Goal: Information Seeking & Learning: Check status

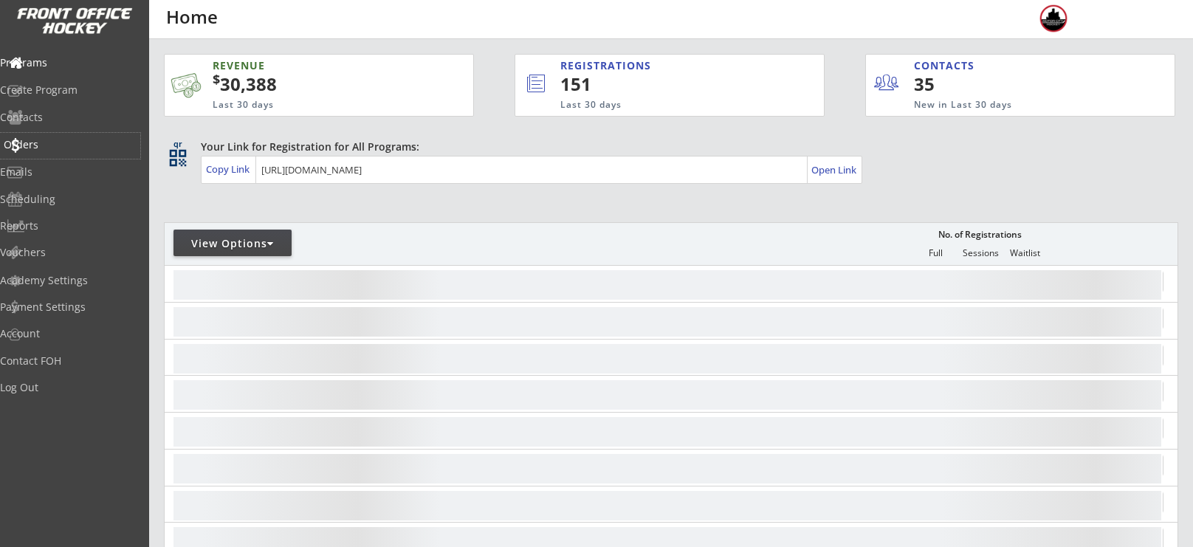
click at [70, 139] on div "Orders" at bounding box center [70, 144] width 133 height 10
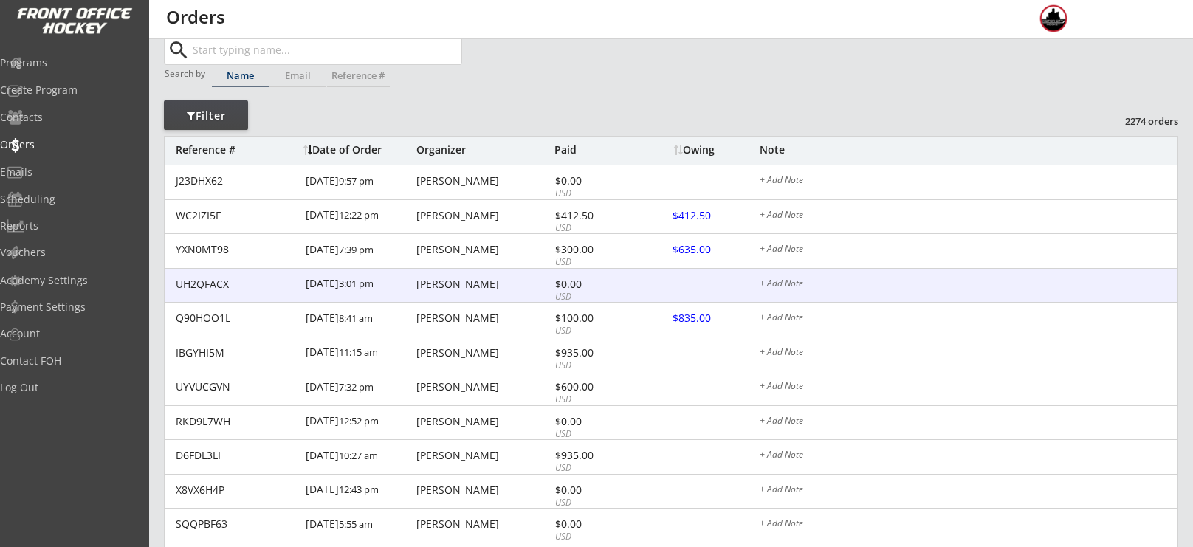
scroll to position [40, 0]
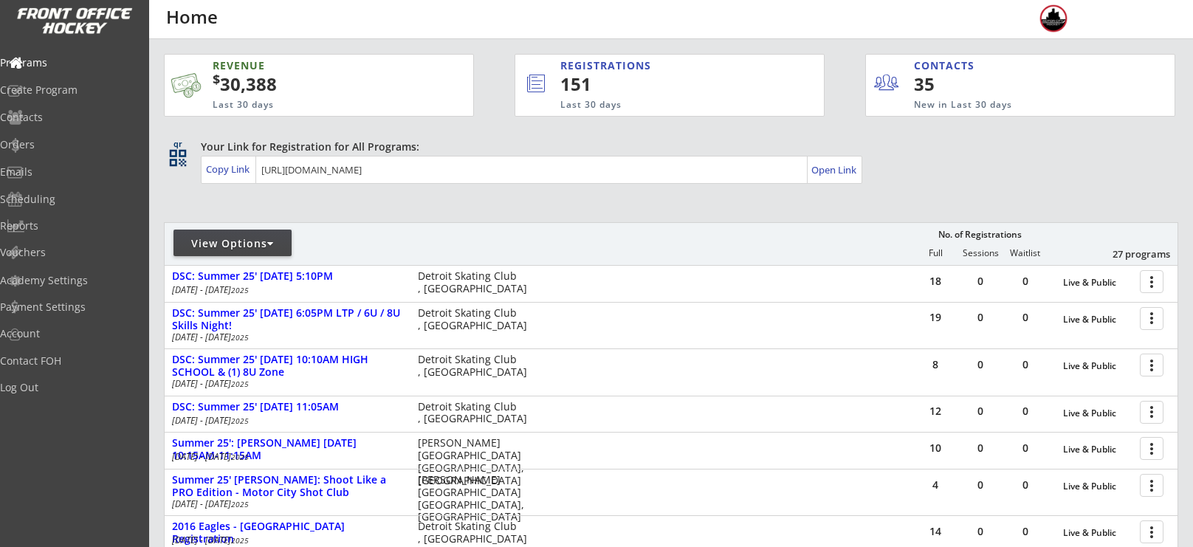
click at [242, 66] on div "REVENUE" at bounding box center [307, 65] width 189 height 15
click at [75, 138] on div "Orders" at bounding box center [70, 146] width 140 height 26
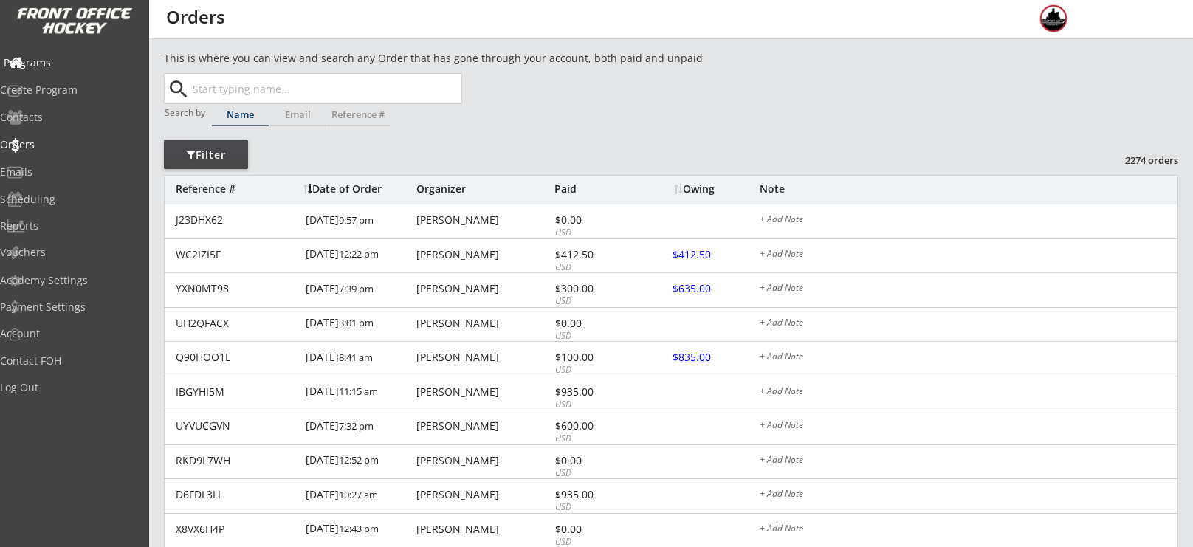
click at [74, 66] on div "Programs" at bounding box center [70, 63] width 133 height 10
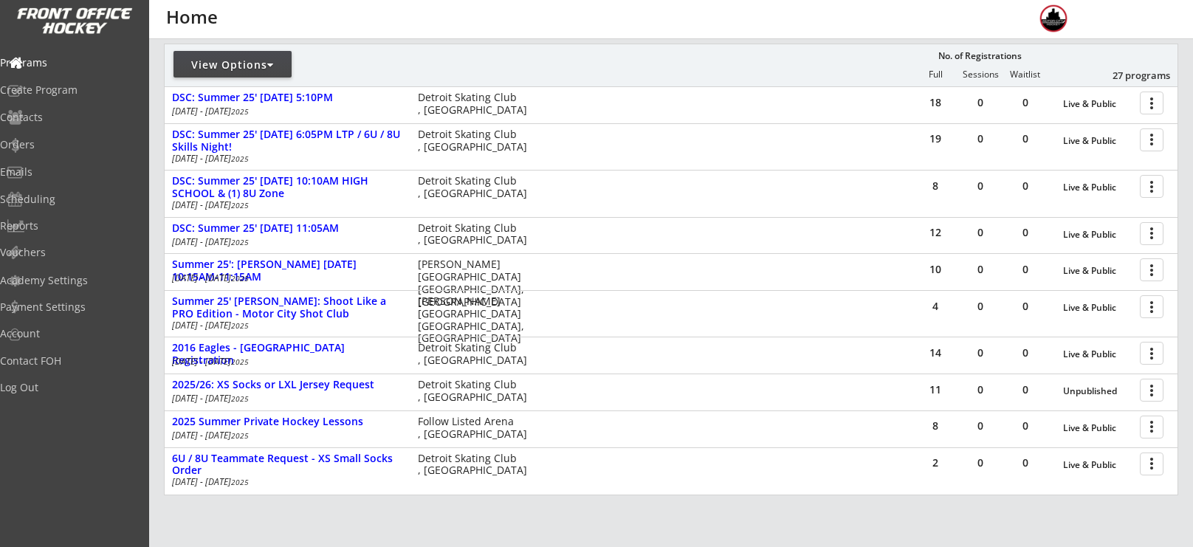
scroll to position [184, 0]
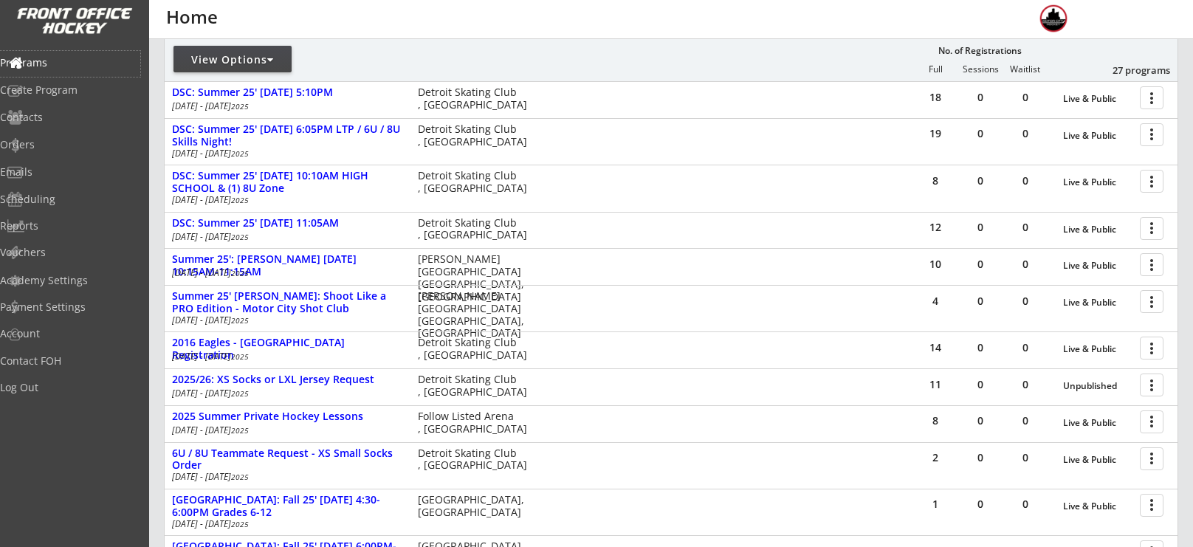
click at [239, 66] on div "View Options" at bounding box center [232, 59] width 118 height 27
select select ""Upcoming Programs""
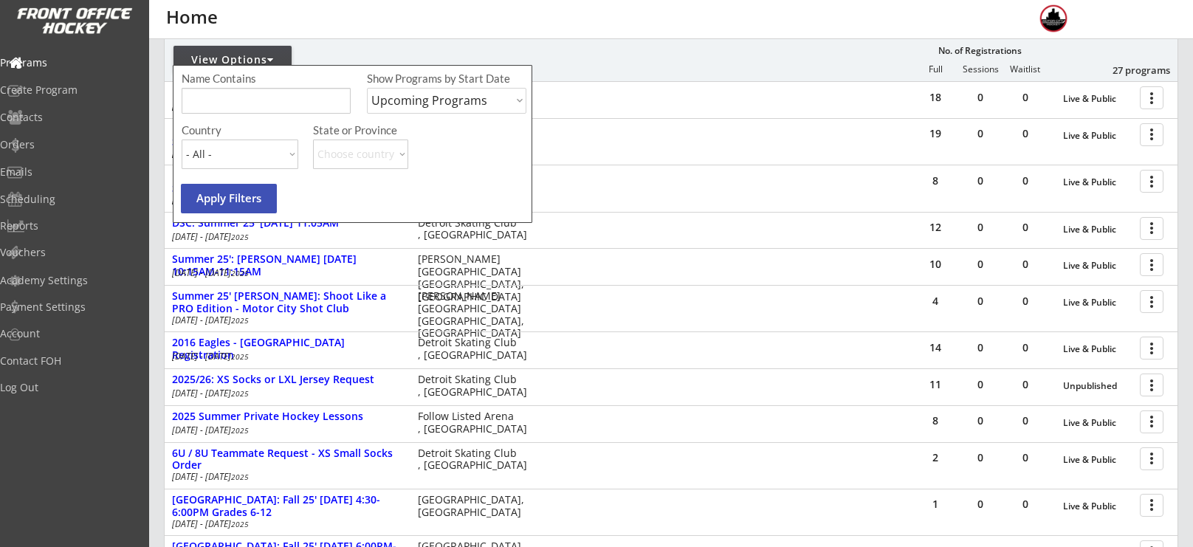
click at [241, 103] on input "input" at bounding box center [266, 101] width 169 height 26
type input "fall"
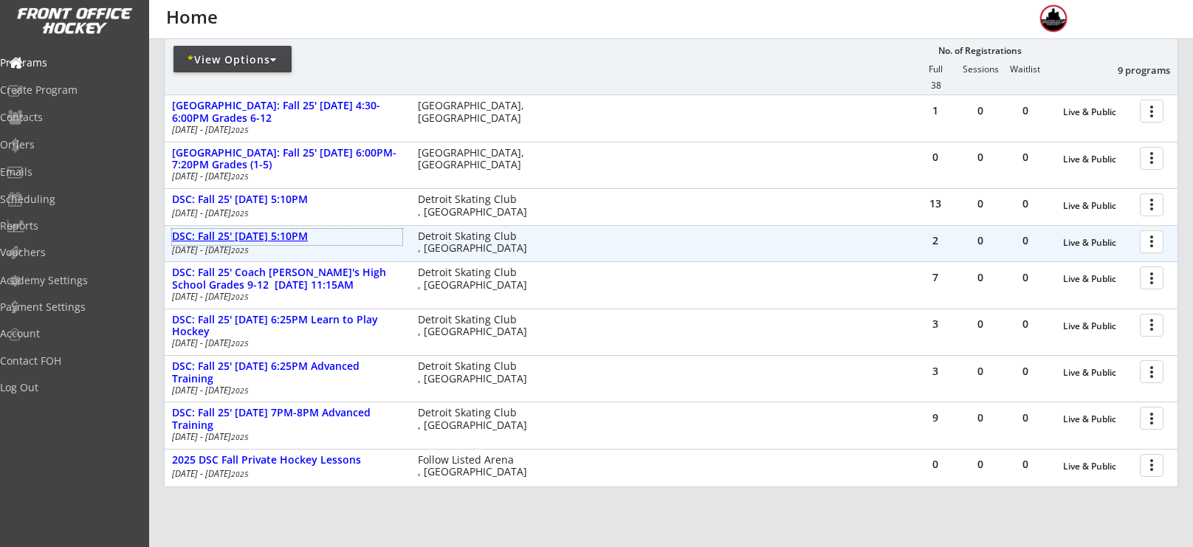
click at [280, 236] on div "DSC: Fall 25' [DATE] 5:10PM" at bounding box center [287, 236] width 230 height 13
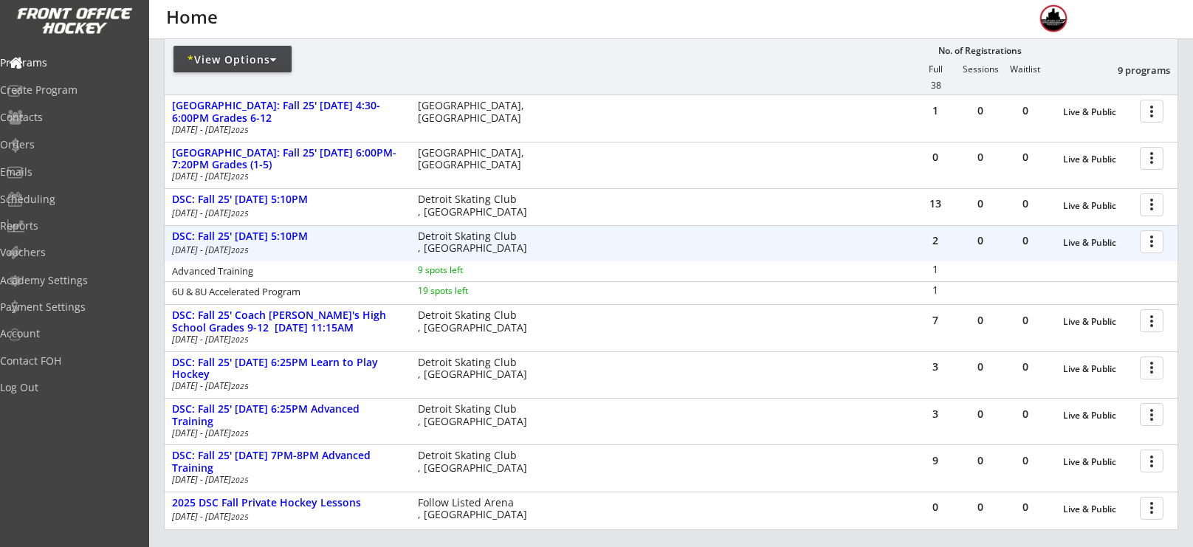
click at [1151, 252] on div at bounding box center [1154, 241] width 26 height 26
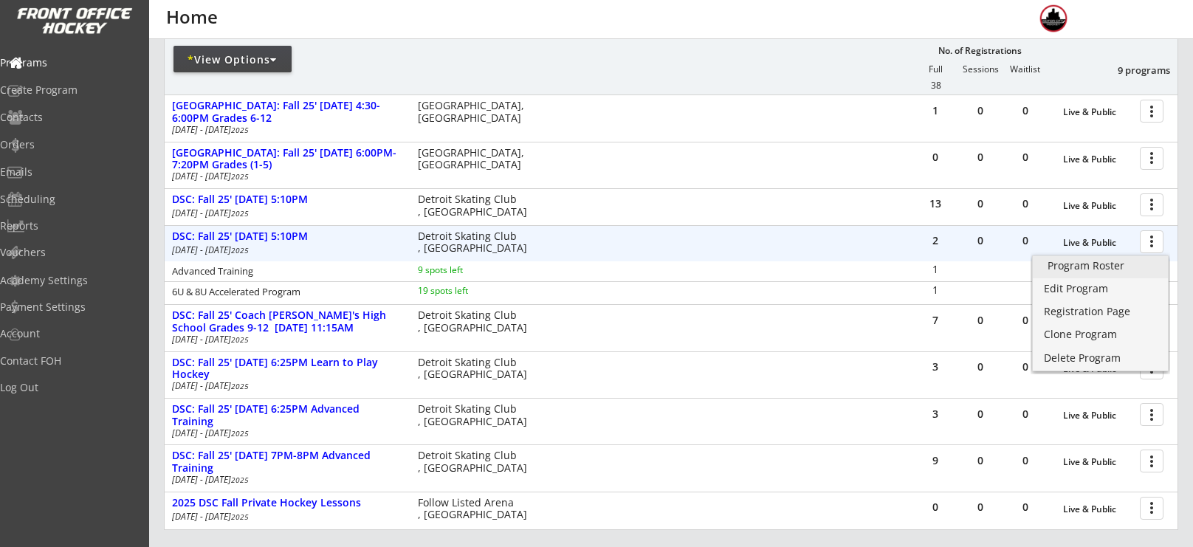
click at [1120, 263] on div "Program Roster" at bounding box center [1100, 266] width 106 height 10
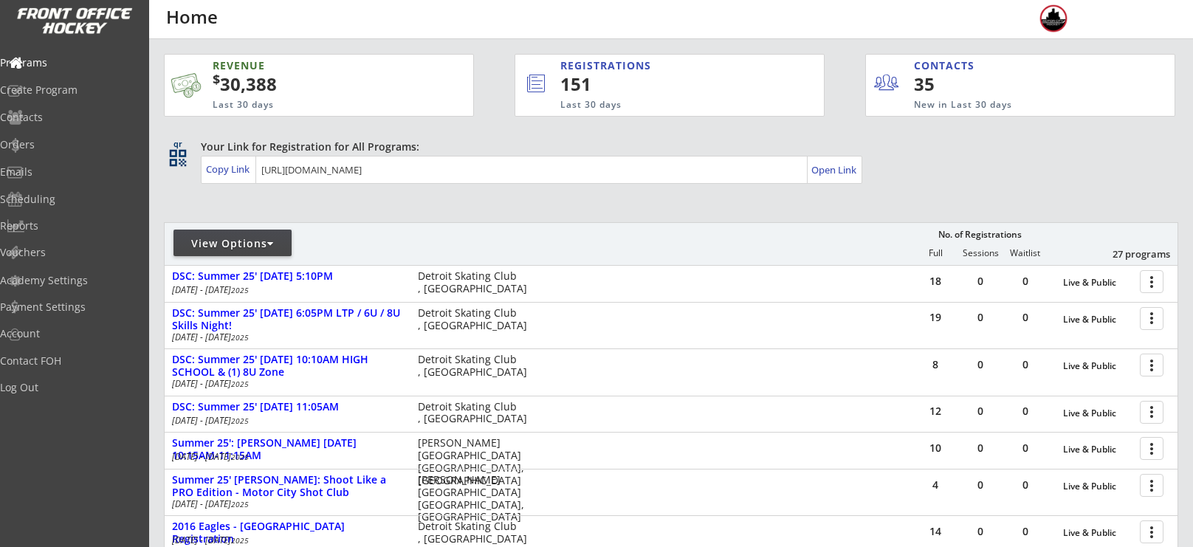
click at [241, 257] on div at bounding box center [338, 249] width 347 height 27
click at [219, 231] on div "View Options" at bounding box center [232, 243] width 118 height 27
select select ""Upcoming Programs""
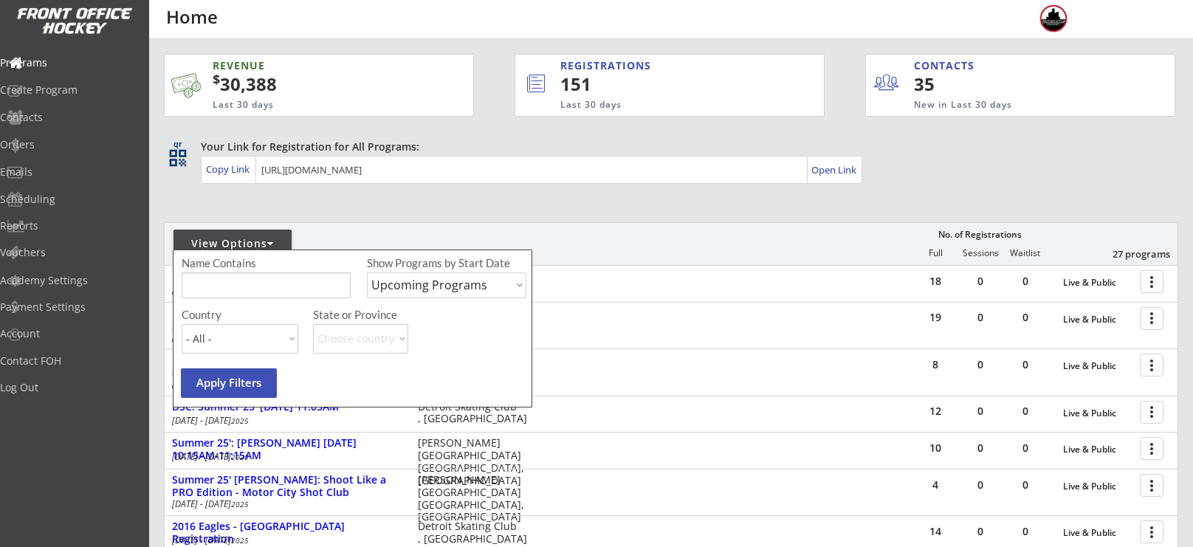
click at [237, 275] on input "input" at bounding box center [266, 285] width 169 height 26
type input "fall"
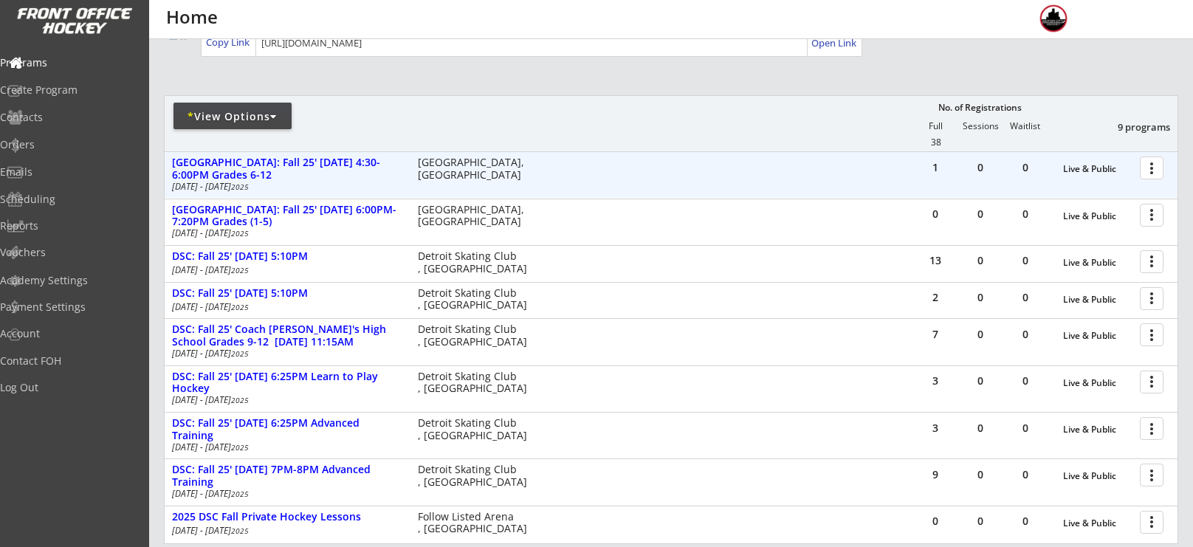
scroll to position [131, 0]
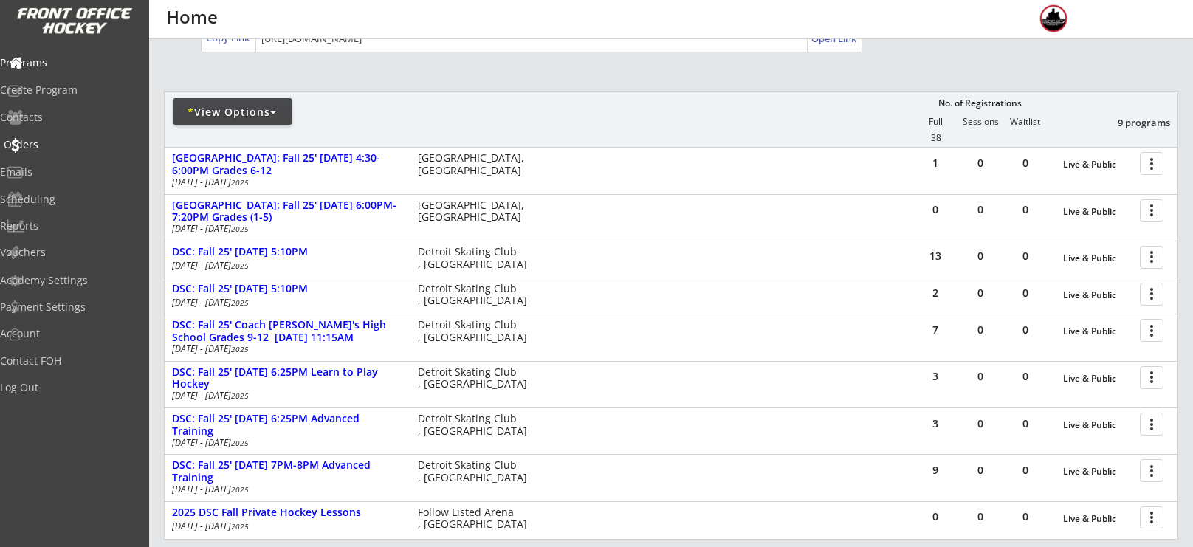
click at [46, 156] on div "Orders" at bounding box center [70, 146] width 140 height 26
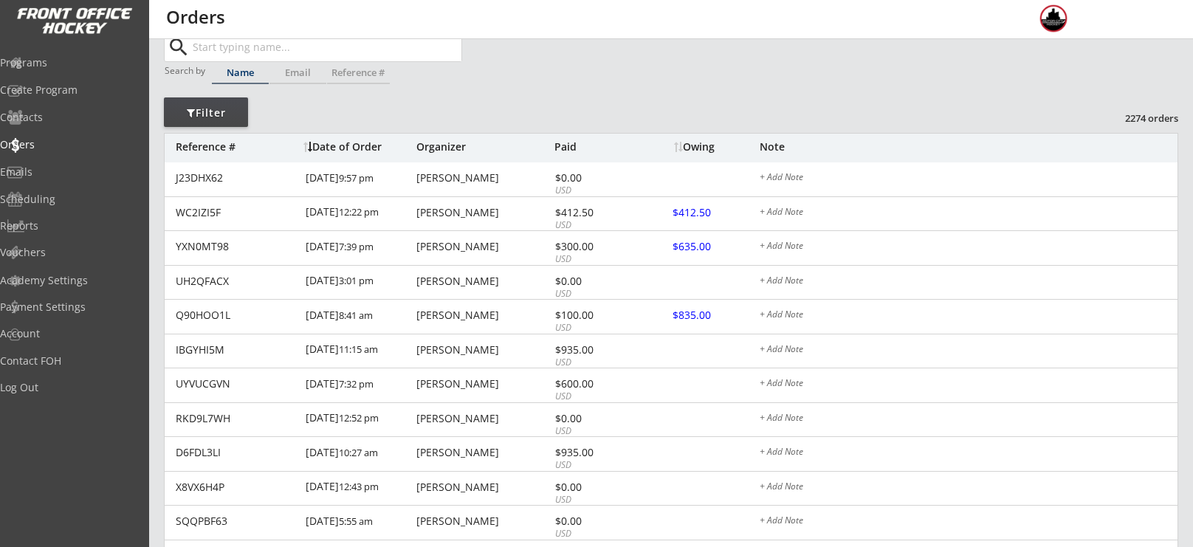
scroll to position [44, 0]
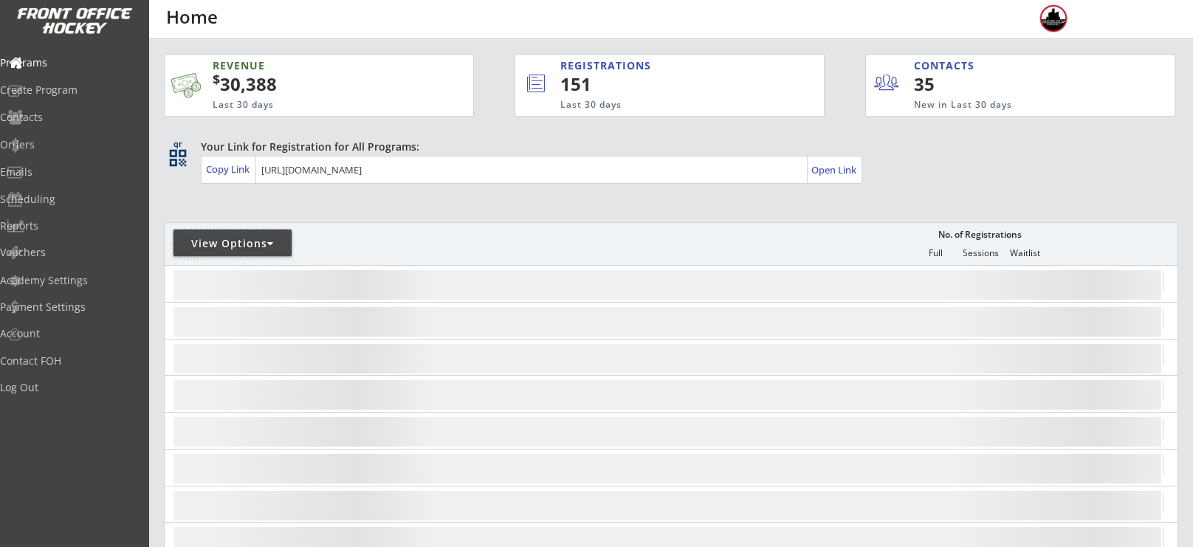
click at [233, 242] on div "View Options" at bounding box center [232, 243] width 118 height 15
select select ""Upcoming Programs""
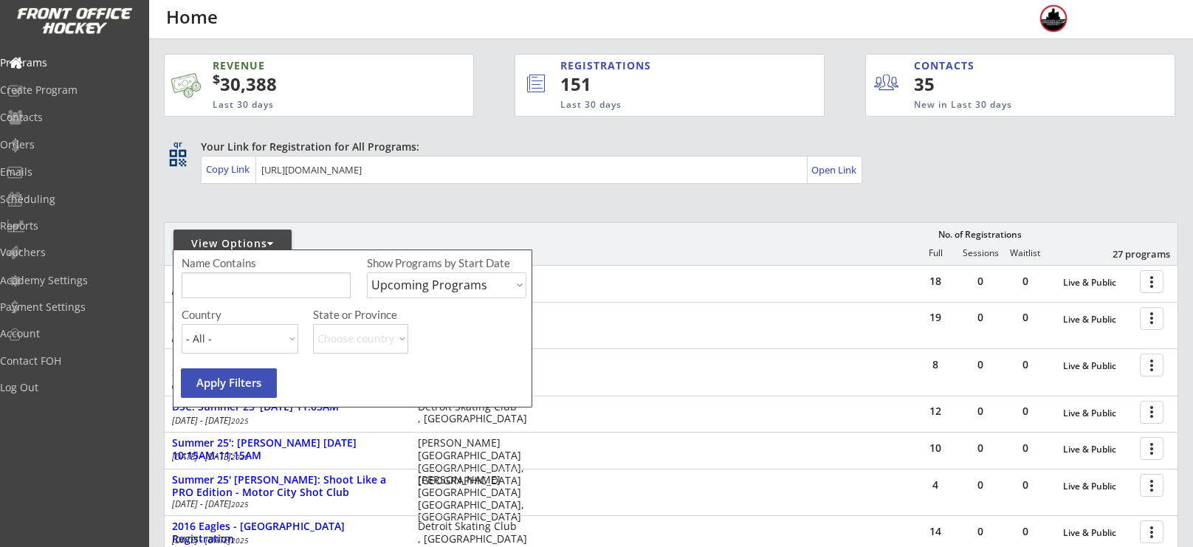
click at [238, 281] on input "input" at bounding box center [266, 285] width 169 height 26
type input "thursday"
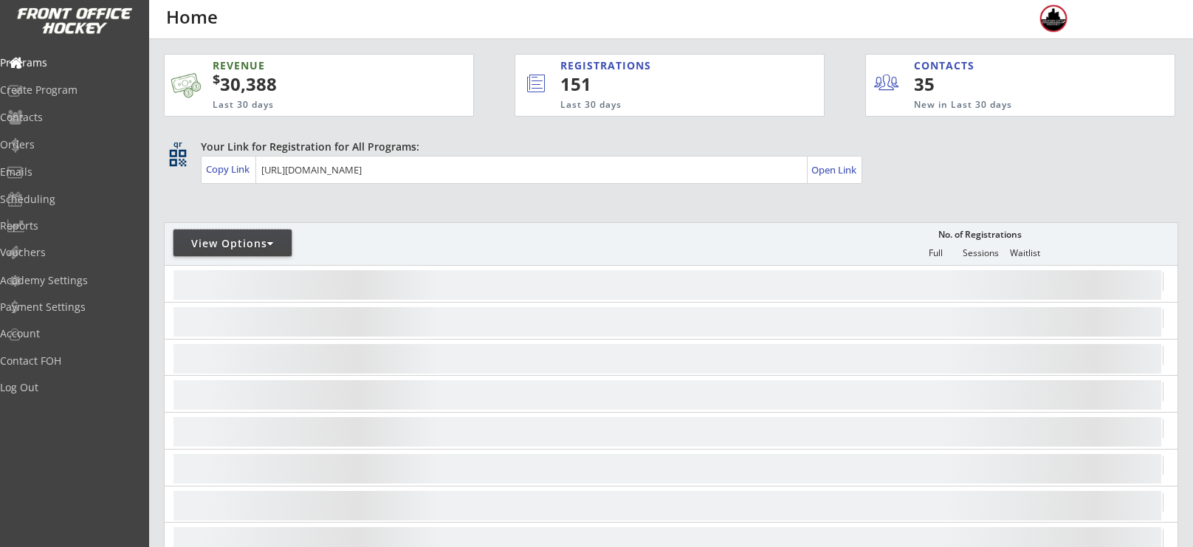
click at [207, 247] on div "View Options" at bounding box center [232, 243] width 118 height 15
select select ""Upcoming Programs""
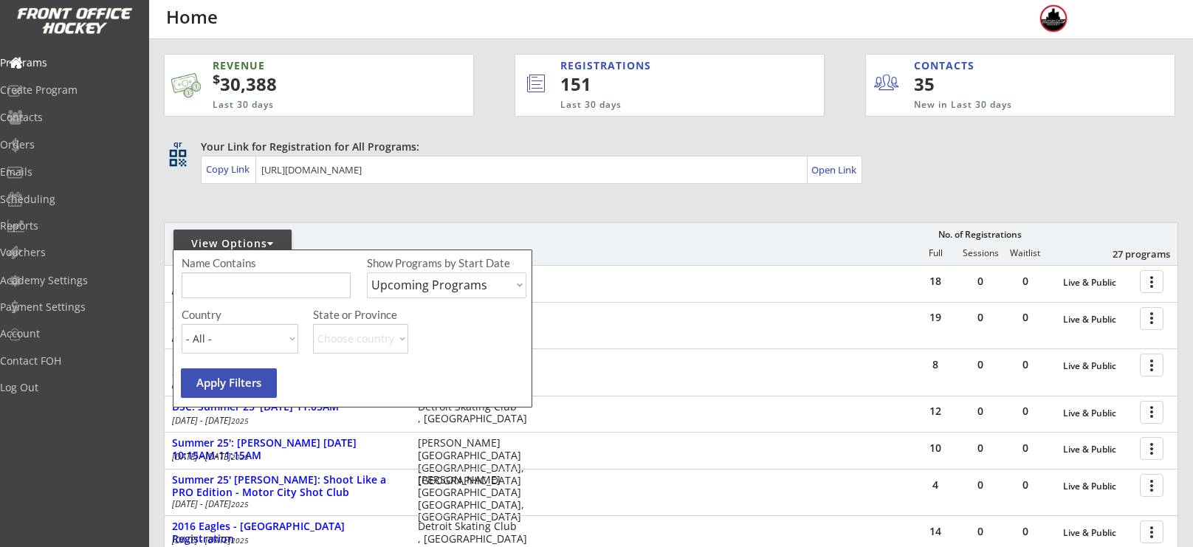
click at [221, 273] on input "input" at bounding box center [266, 285] width 169 height 26
type input "[DATE]"
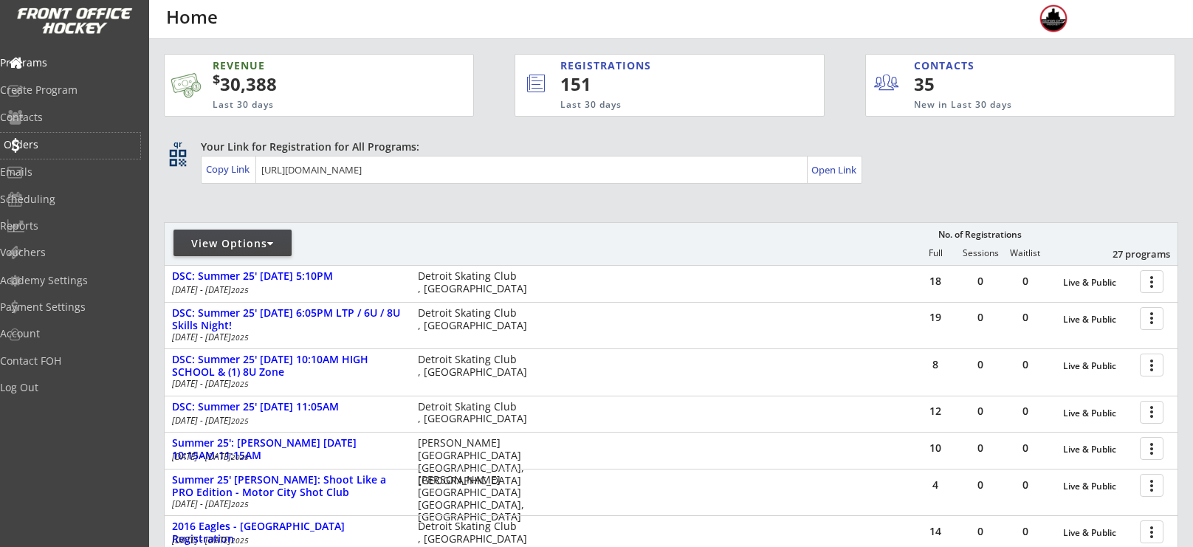
click at [80, 156] on div "Orders" at bounding box center [70, 146] width 140 height 26
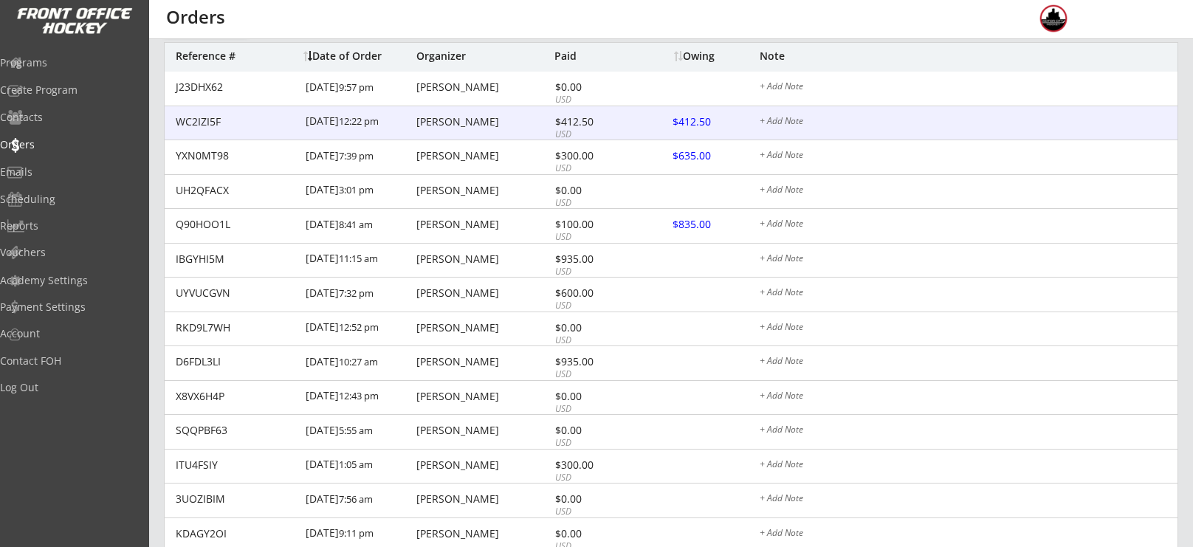
scroll to position [151, 0]
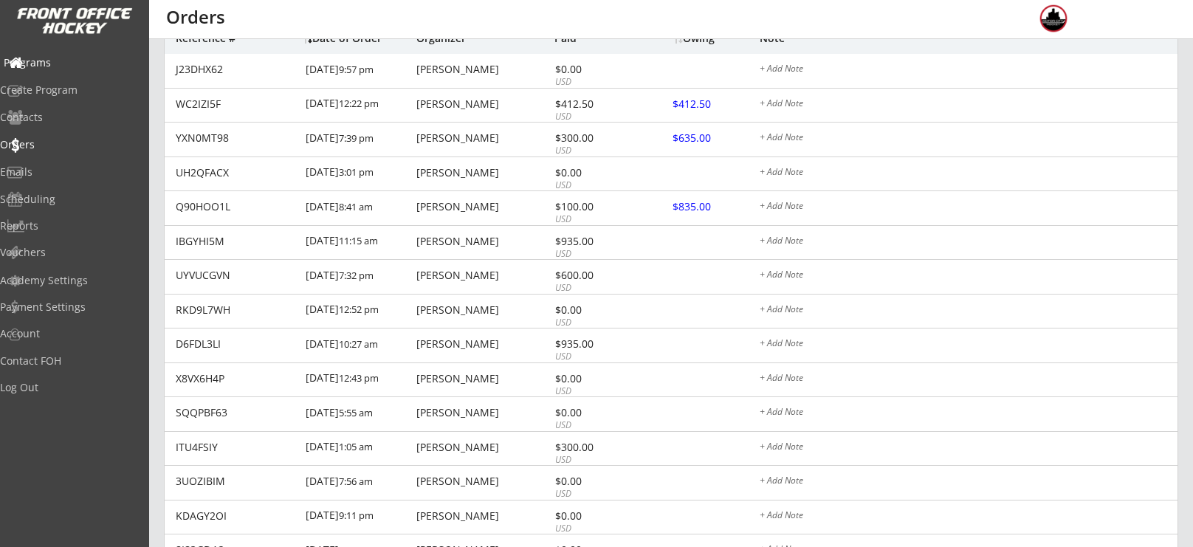
click at [47, 68] on div "Programs" at bounding box center [70, 63] width 133 height 10
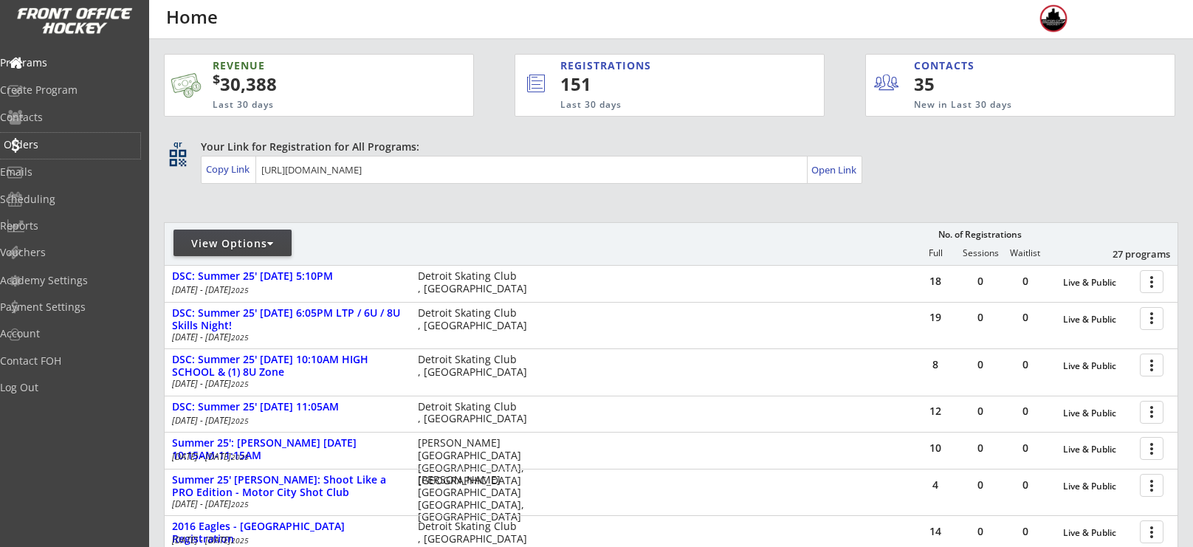
click at [31, 149] on div "Orders" at bounding box center [70, 144] width 133 height 10
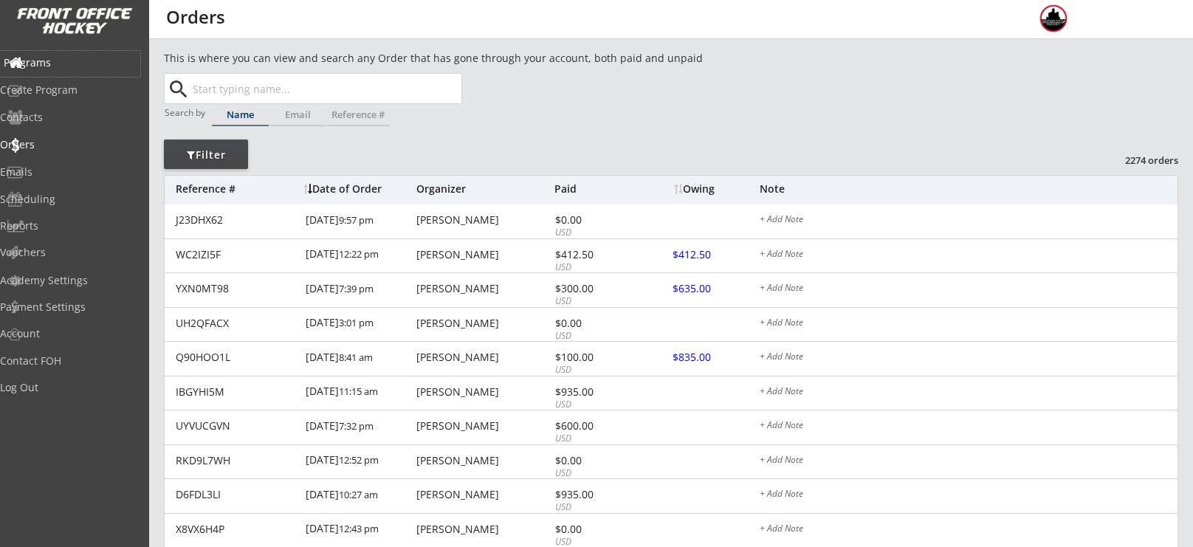
click at [53, 70] on div "Programs" at bounding box center [70, 64] width 140 height 26
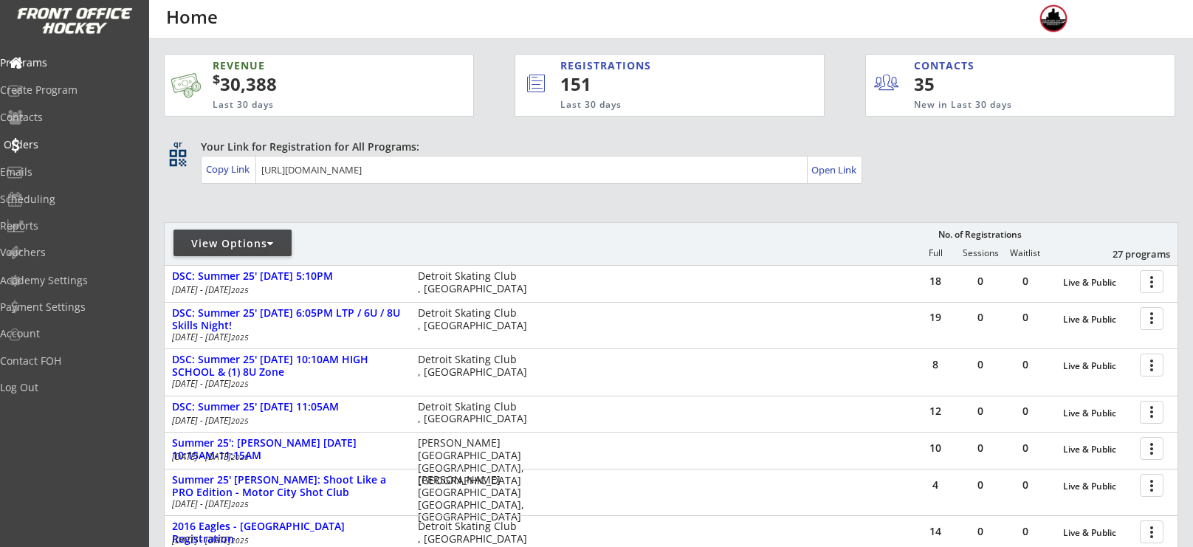
click at [53, 150] on div "Orders" at bounding box center [70, 144] width 133 height 10
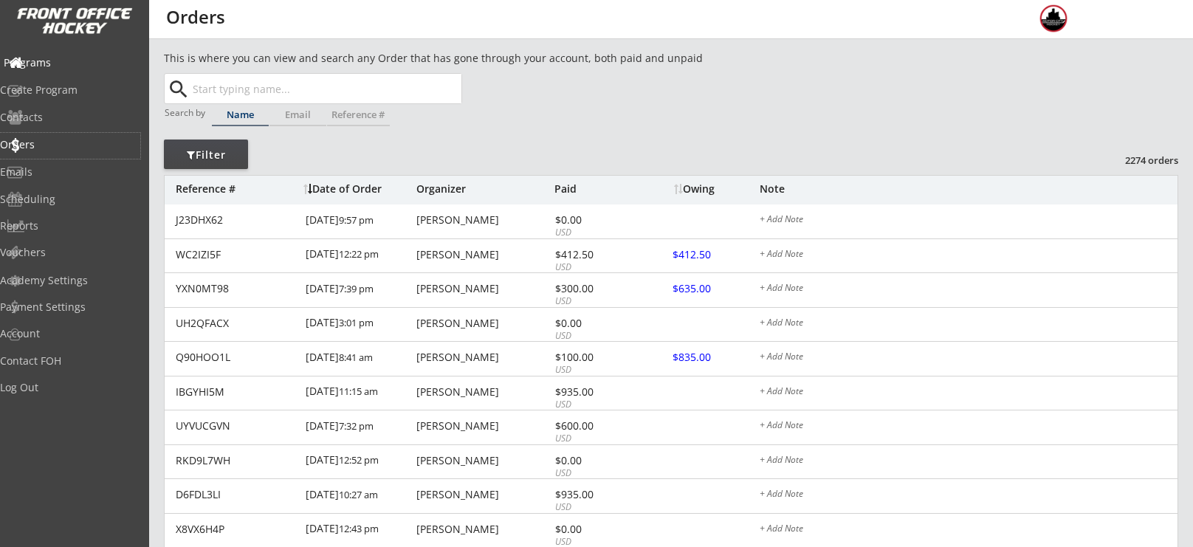
click at [62, 61] on div "Programs" at bounding box center [70, 63] width 133 height 10
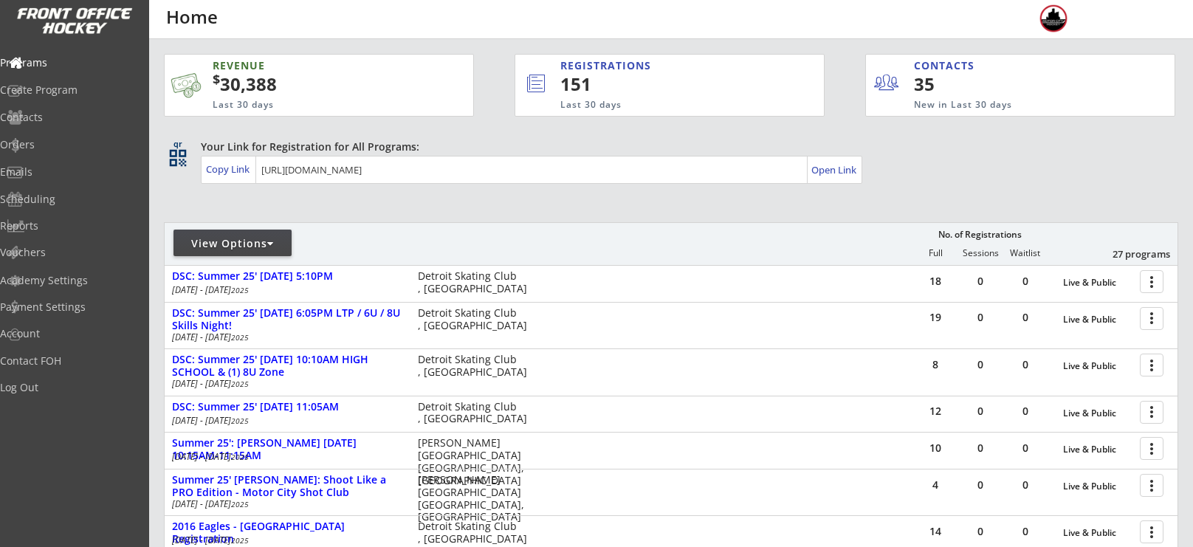
click at [53, 131] on div "Programs Create Program Contacts Orders Emails Scheduling Reports Vouchers" at bounding box center [74, 156] width 149 height 221
click at [235, 232] on div "View Options" at bounding box center [232, 243] width 118 height 27
select select ""Upcoming Programs""
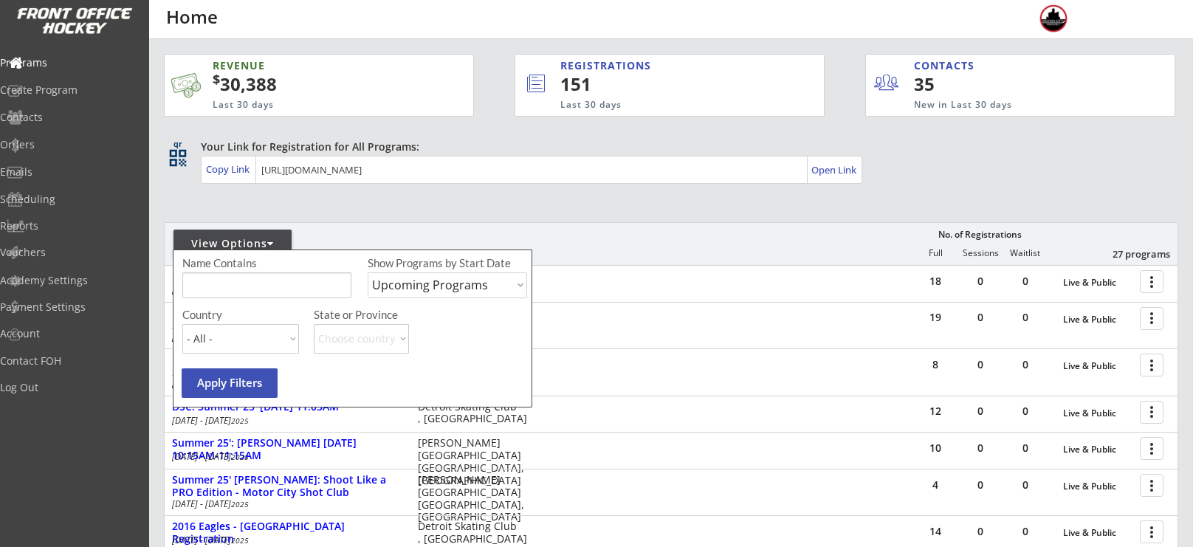
select select ""Upcoming Programs""
click at [258, 286] on input "input" at bounding box center [266, 285] width 169 height 26
type input "8u"
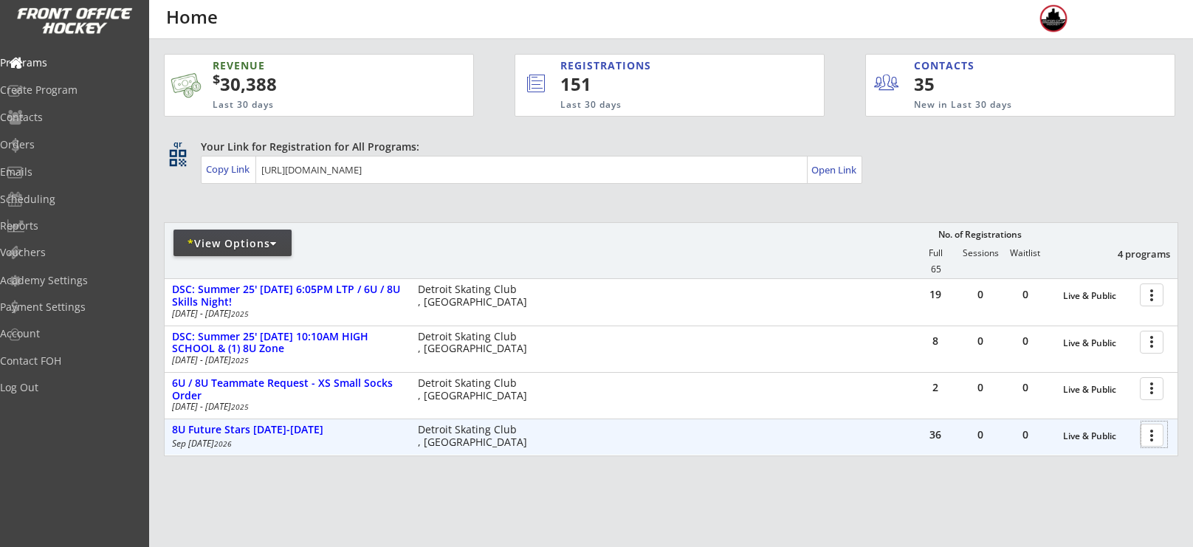
click at [1150, 438] on div at bounding box center [1154, 434] width 26 height 26
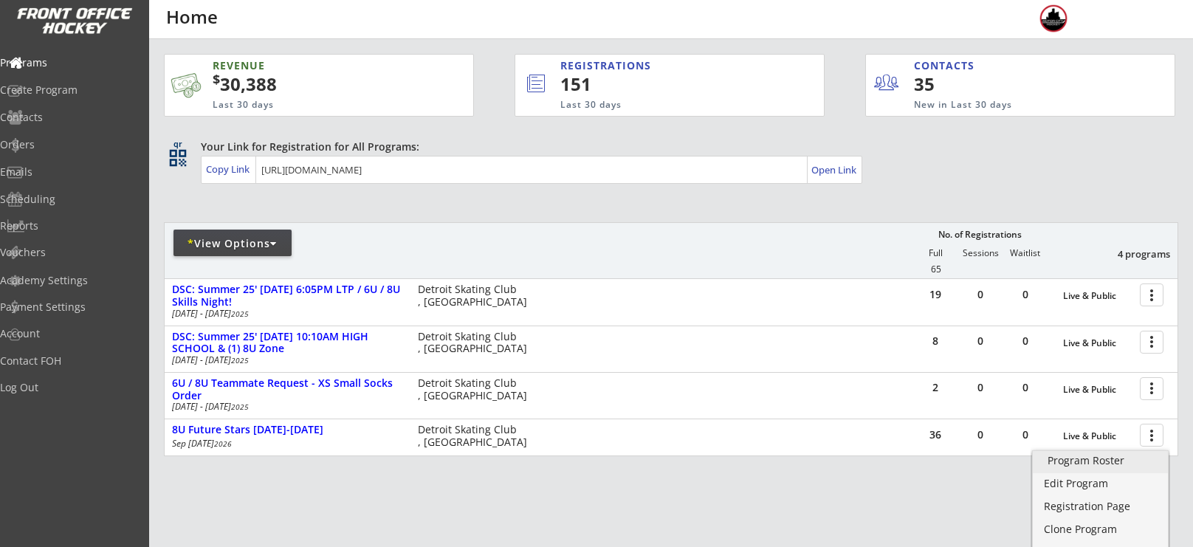
click at [1060, 467] on link "Program Roster" at bounding box center [1099, 462] width 135 height 22
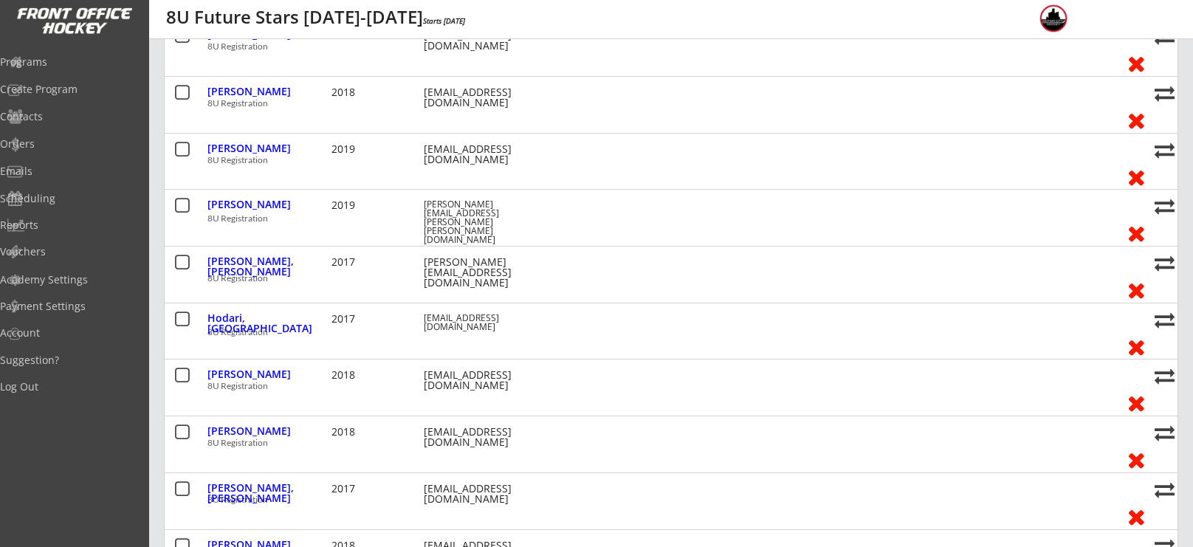
scroll to position [681, 0]
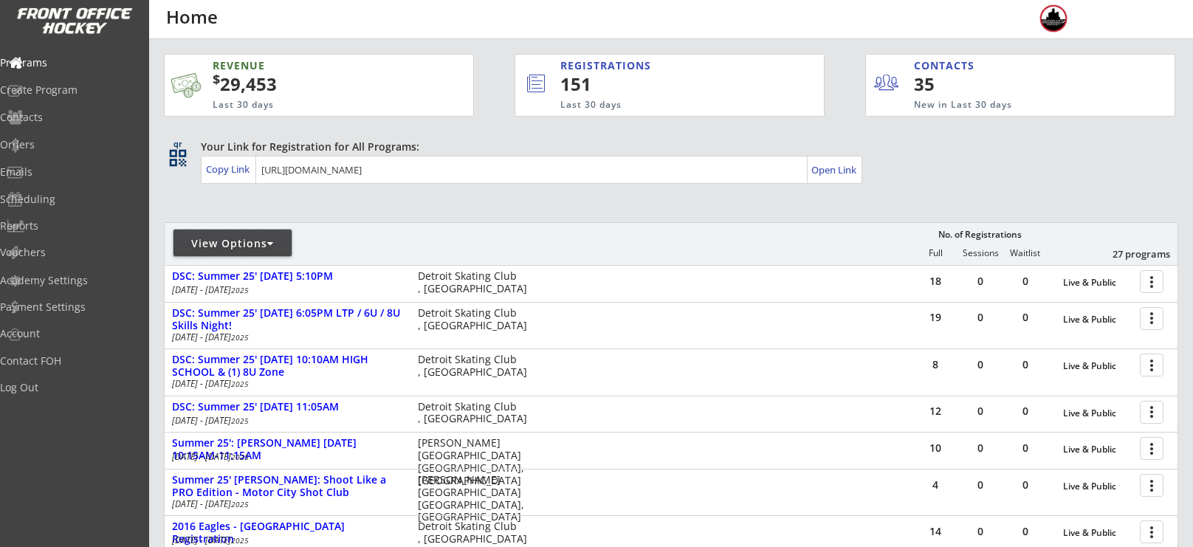
click at [255, 230] on div "View Options" at bounding box center [232, 243] width 118 height 27
select select ""Upcoming Programs""
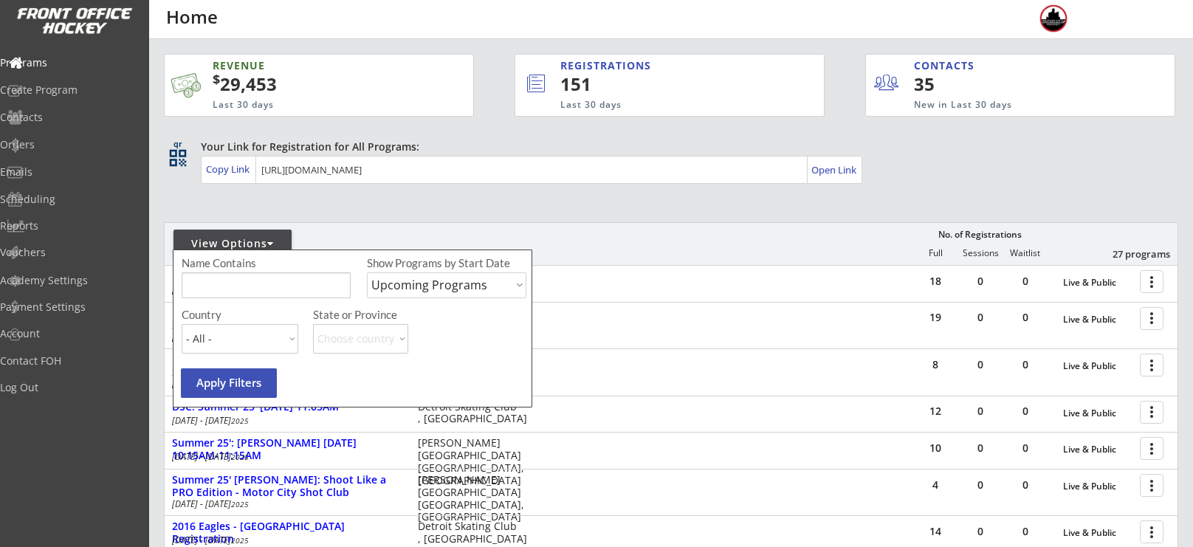
click at [261, 278] on input "input" at bounding box center [266, 285] width 169 height 26
click at [553, 249] on div "View Options No. of Registrations Full Sessions Waitlist 27 programs" at bounding box center [671, 243] width 1014 height 43
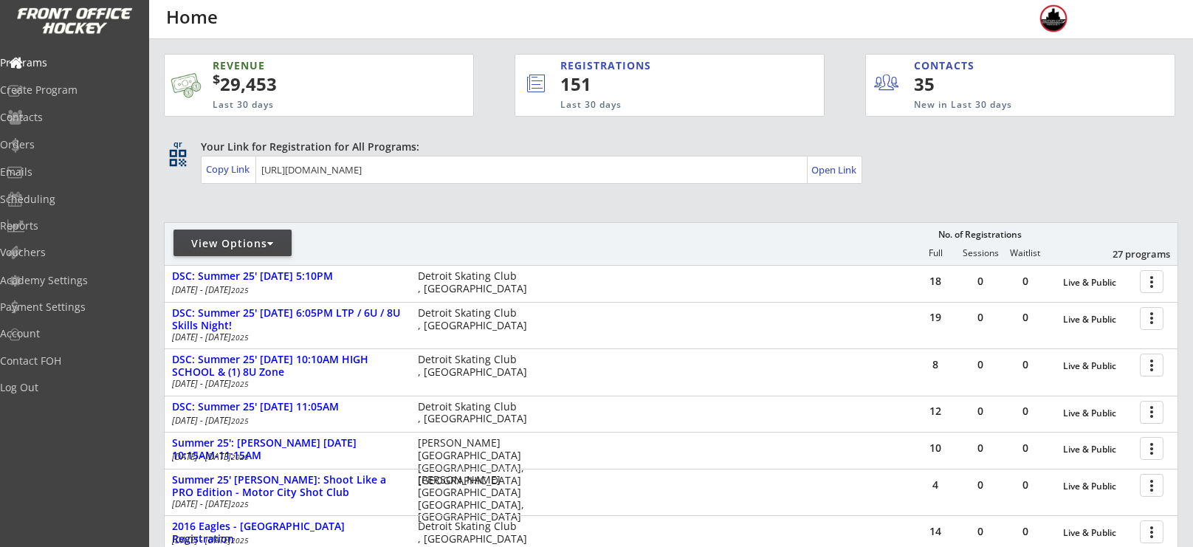
click at [261, 241] on div "View Options" at bounding box center [232, 243] width 118 height 15
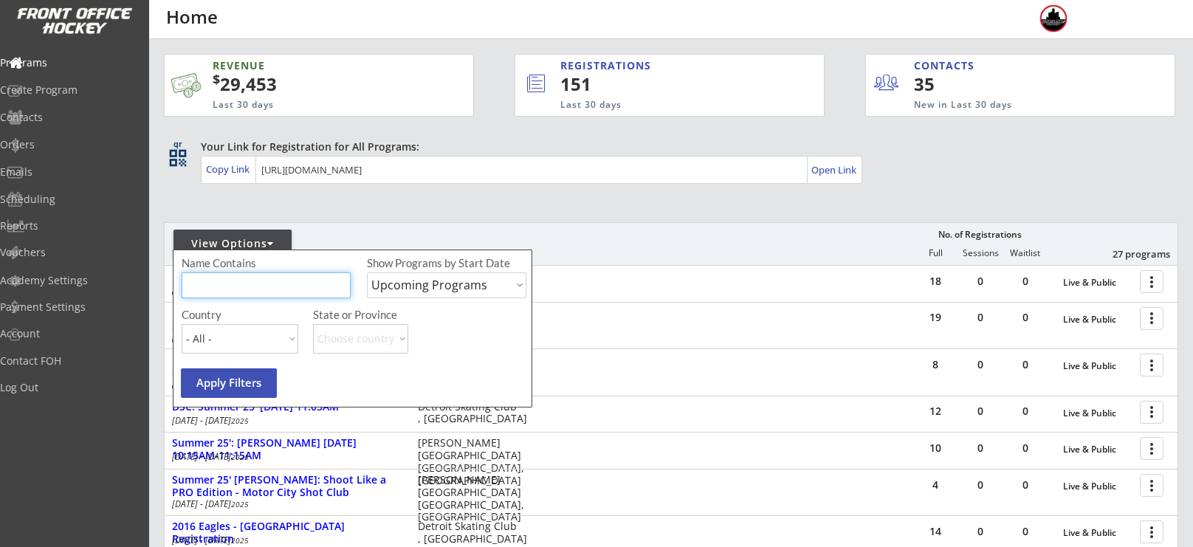
click at [254, 286] on input "input" at bounding box center [266, 285] width 169 height 26
click at [460, 222] on div "View Options No. of Registrations Full Sessions Waitlist 27 programs" at bounding box center [671, 243] width 1014 height 43
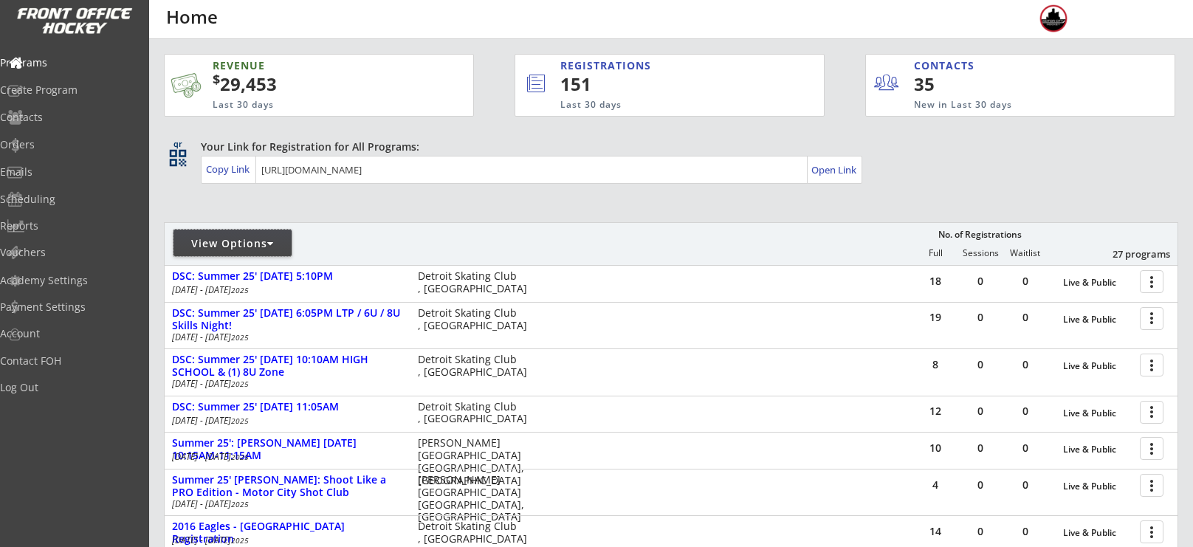
click at [266, 249] on div "View Options" at bounding box center [232, 243] width 118 height 15
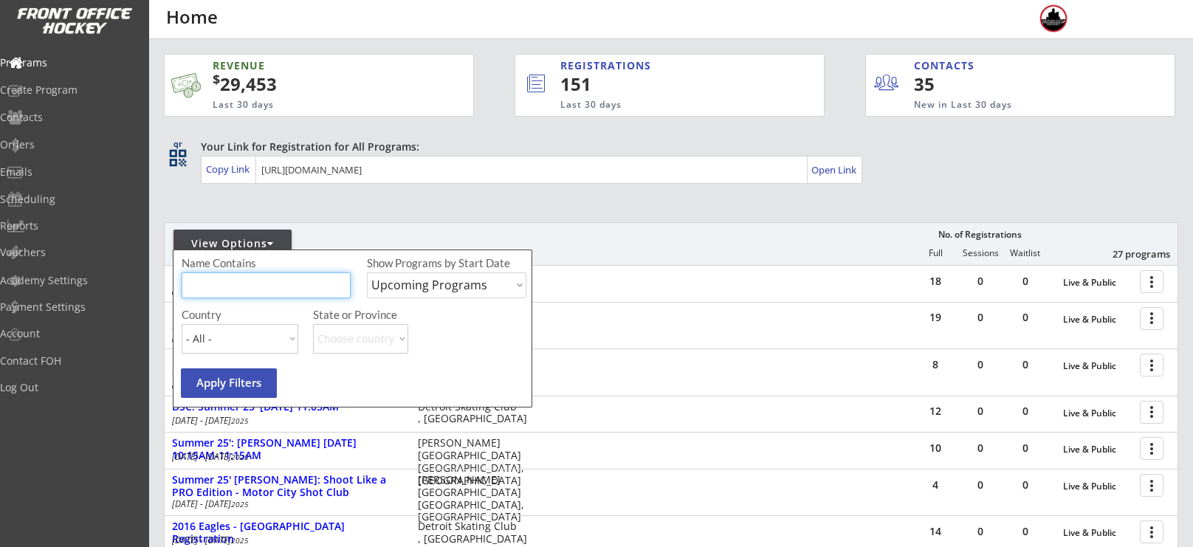
click at [246, 283] on input "input" at bounding box center [266, 285] width 169 height 26
click at [447, 193] on div "REVENUE $ 29,453 Last 30 days REGISTRATIONS 151 Last 30 days CONTACTS 35 New in…" at bounding box center [671, 433] width 1014 height 789
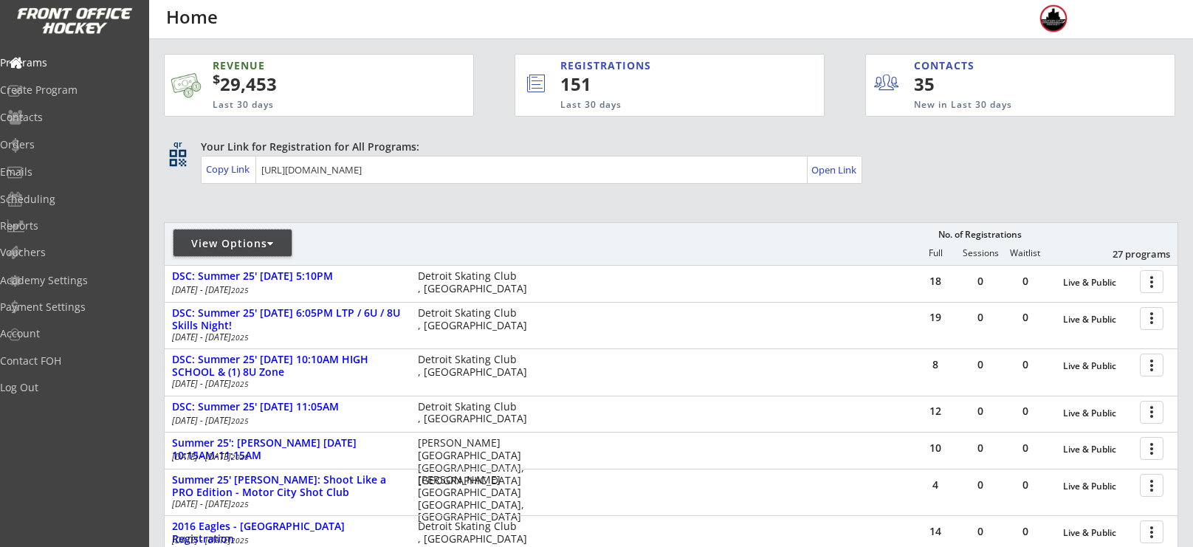
click at [200, 236] on div "View Options" at bounding box center [232, 243] width 118 height 15
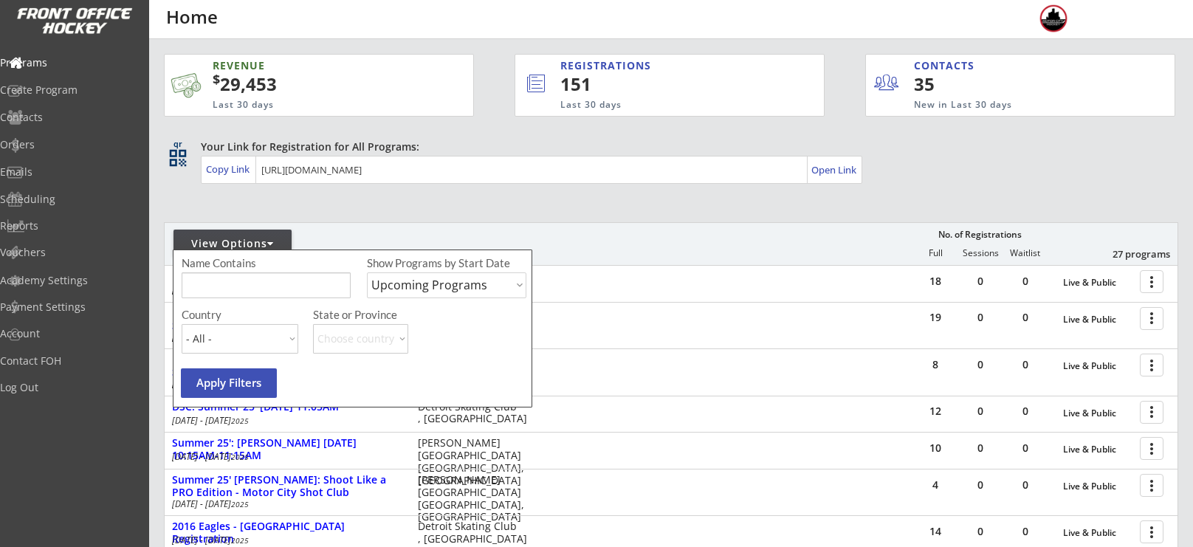
click at [227, 278] on input "input" at bounding box center [266, 285] width 169 height 26
type input "8u"
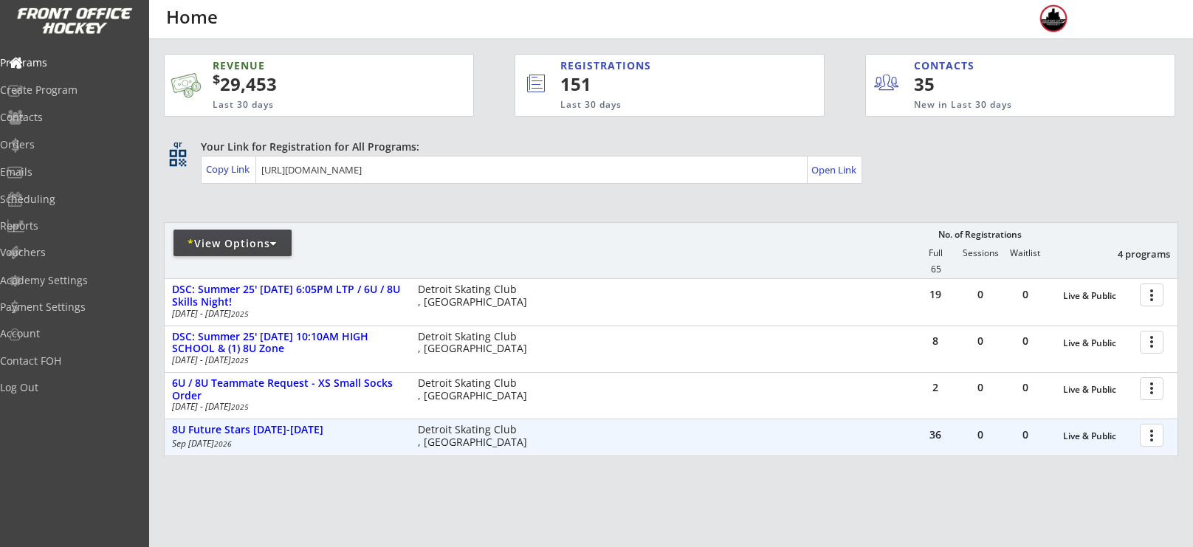
click at [1160, 430] on div at bounding box center [1154, 434] width 26 height 26
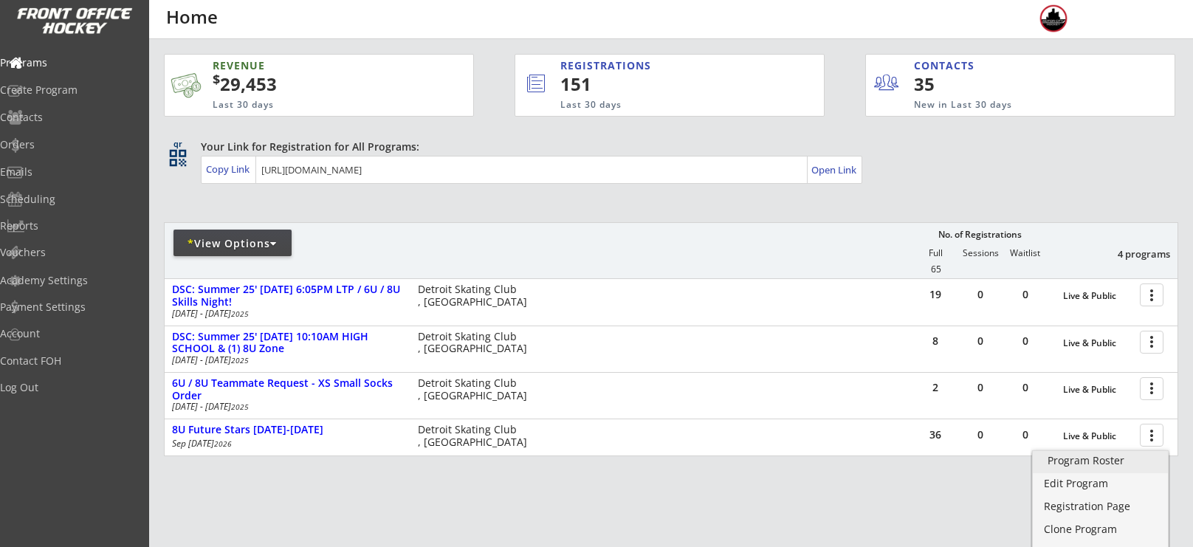
click at [1061, 469] on link "Program Roster" at bounding box center [1099, 462] width 135 height 22
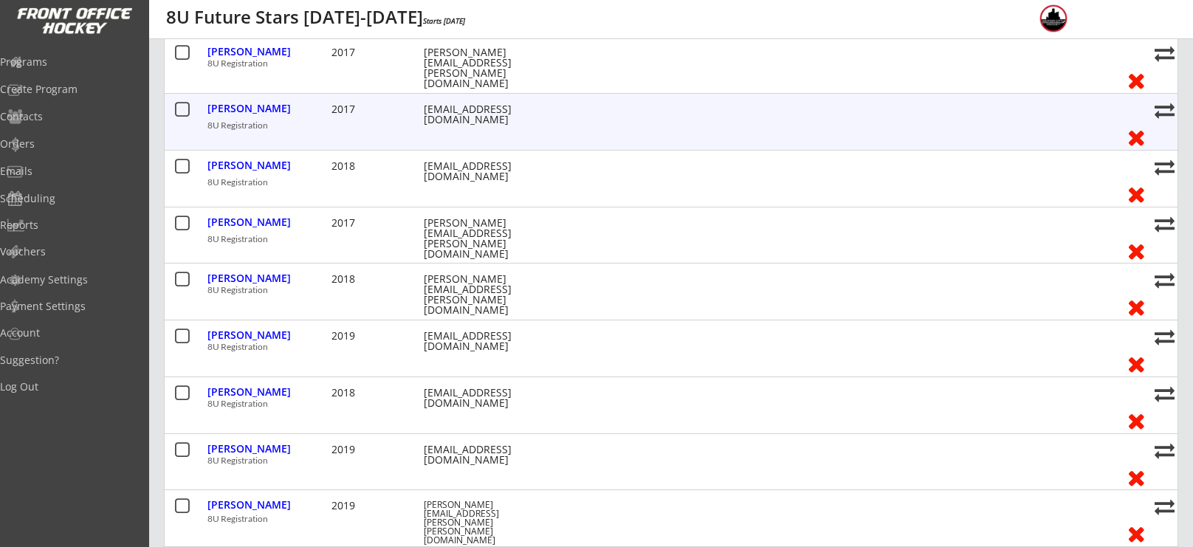
scroll to position [405, 0]
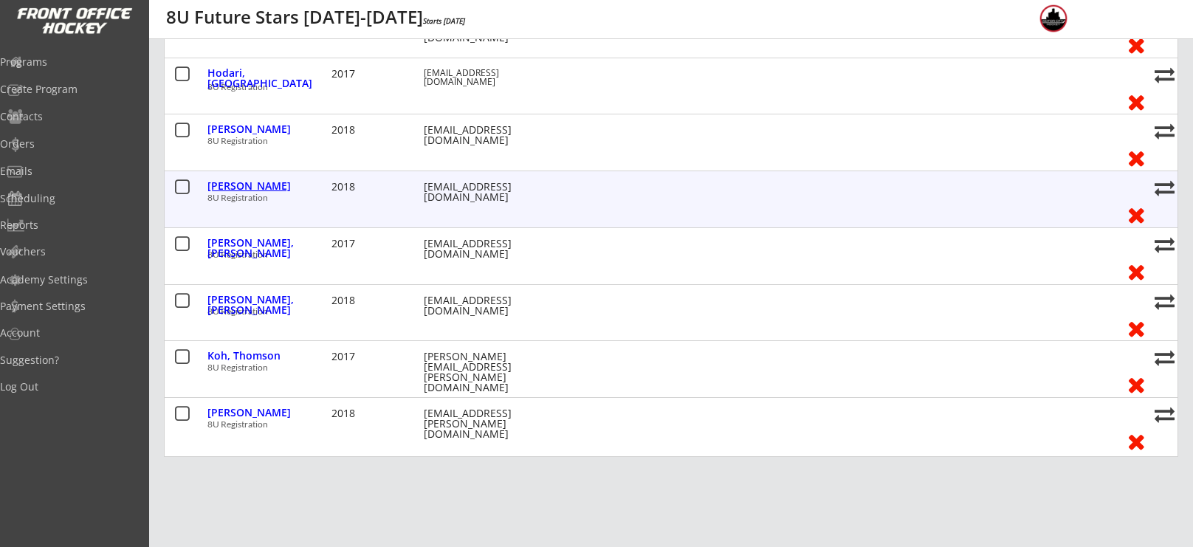
click at [301, 191] on div "Jablonski, Joelle" at bounding box center [267, 187] width 120 height 19
select select ""Youth S/M""
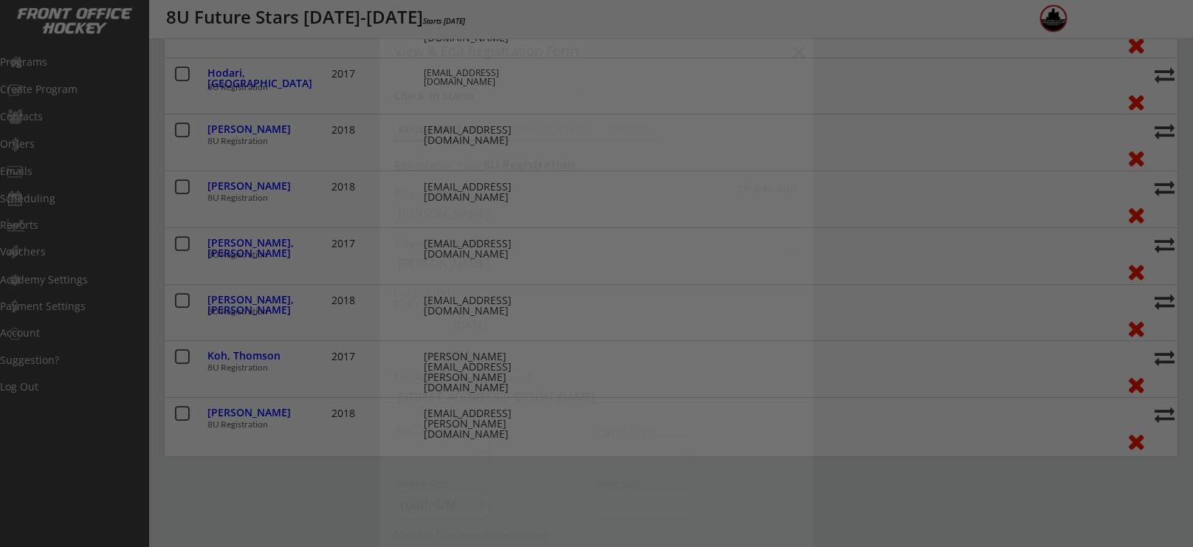
type input "2018"
type input "N/A"
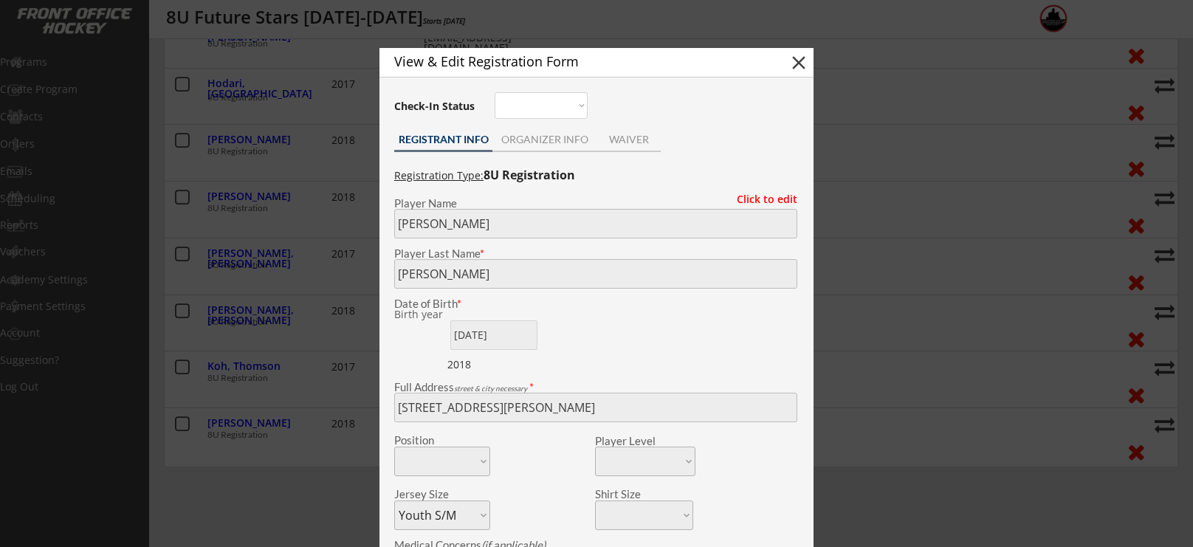
scroll to position [910, 0]
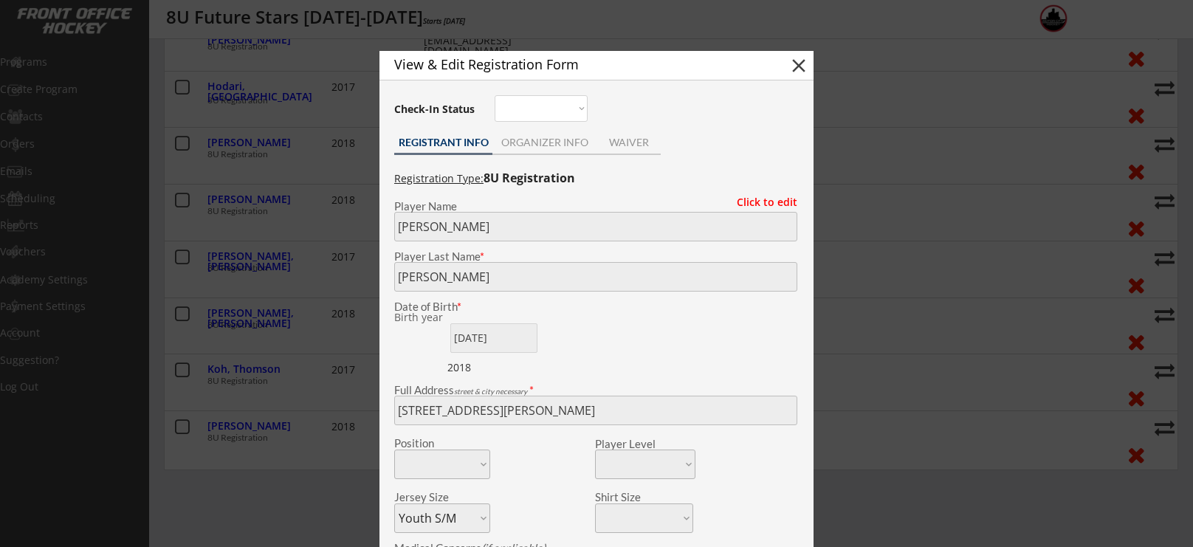
click at [810, 61] on div "View & Edit Registration Form close" at bounding box center [596, 66] width 434 height 30
click at [801, 64] on button "close" at bounding box center [798, 66] width 22 height 22
select select ""PLACEHOLDER_1427118222253""
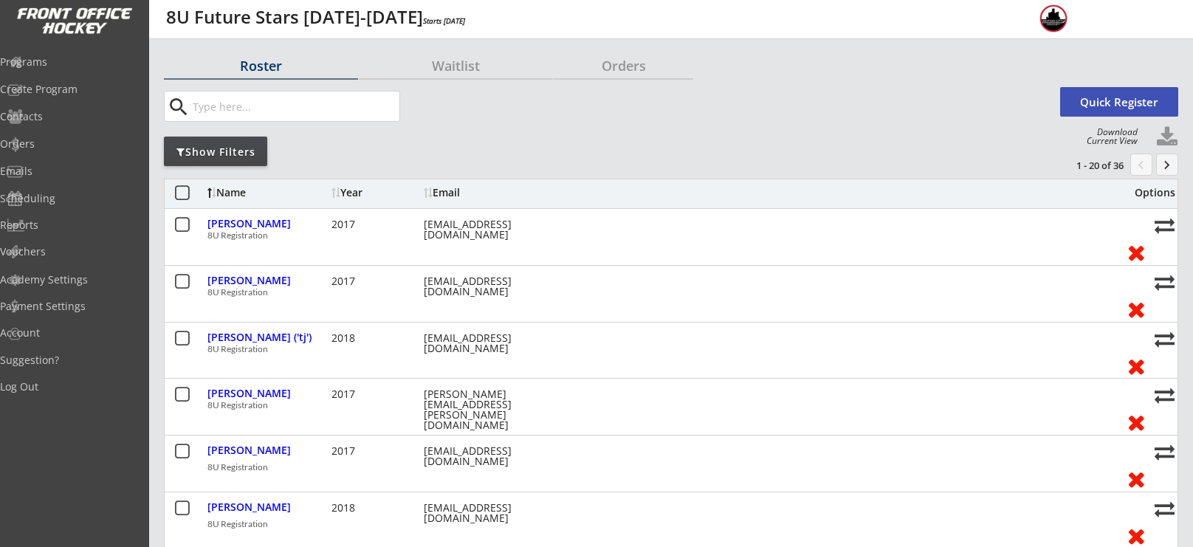
scroll to position [0, 0]
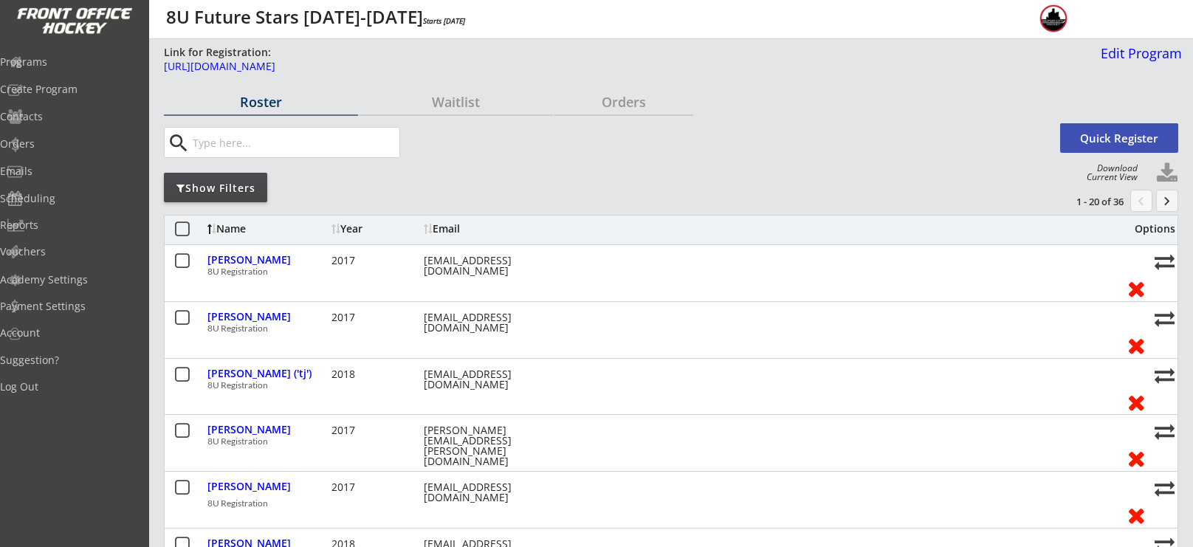
click at [1172, 206] on button "keyboard_arrow_right" at bounding box center [1167, 201] width 22 height 22
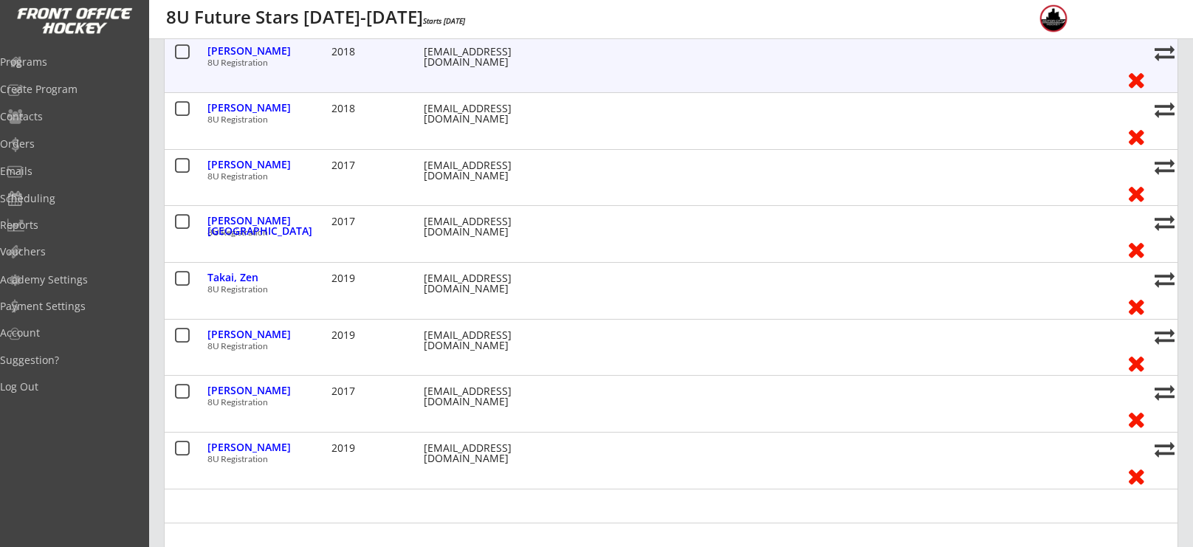
scroll to position [666, 0]
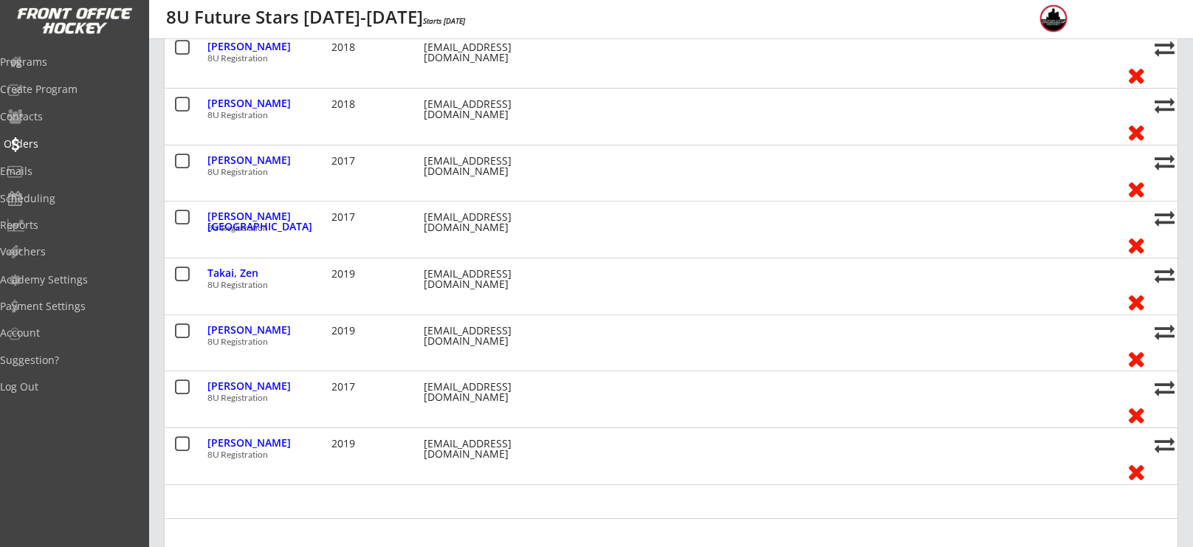
click at [51, 140] on div "Orders" at bounding box center [70, 144] width 133 height 10
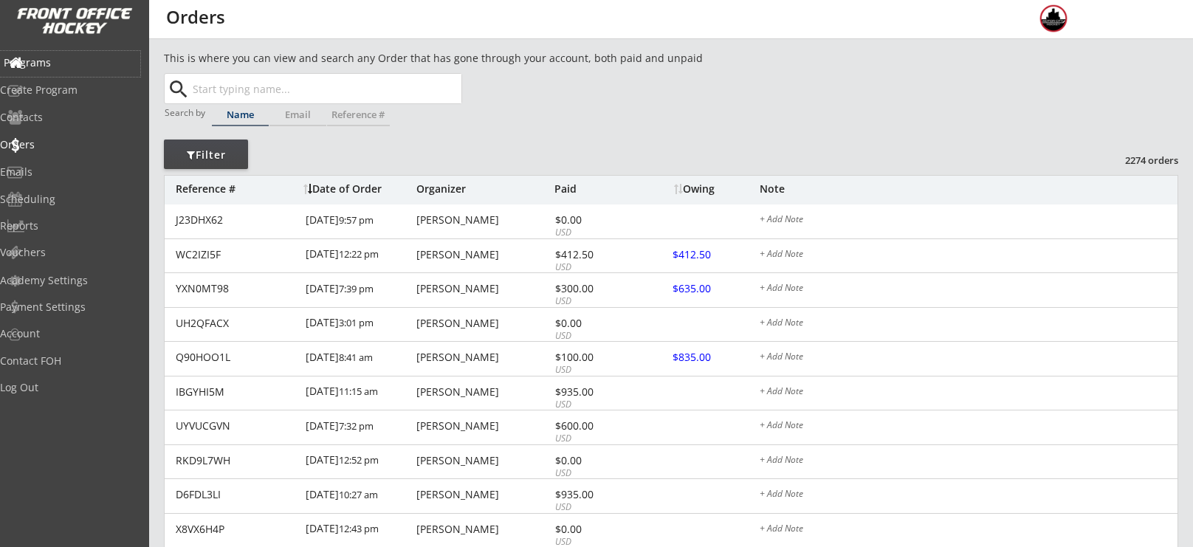
click at [41, 64] on div "Programs" at bounding box center [70, 63] width 133 height 10
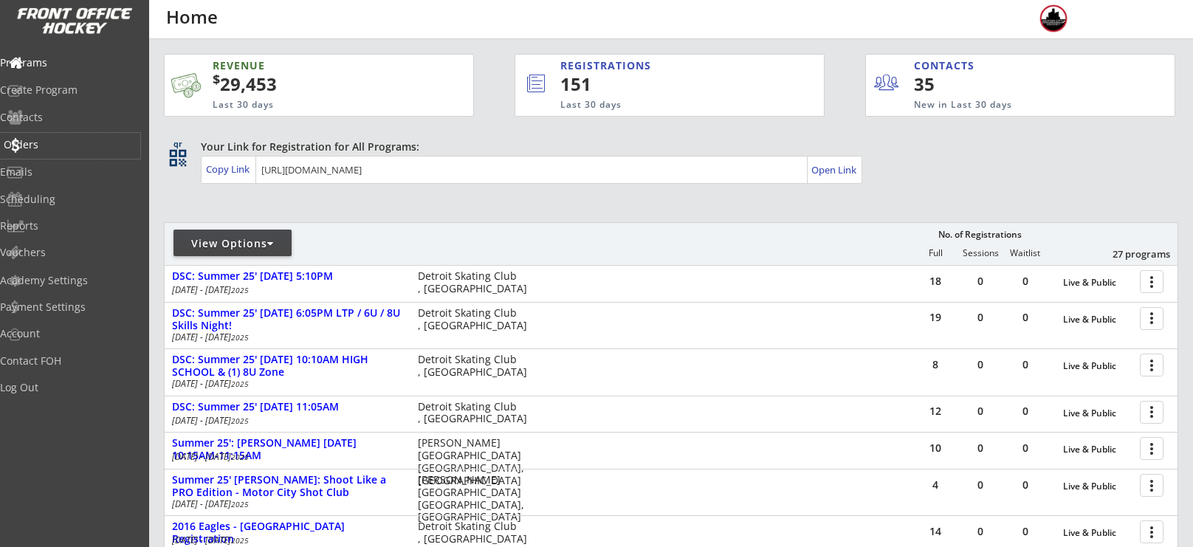
click at [40, 145] on div "Orders" at bounding box center [70, 144] width 133 height 10
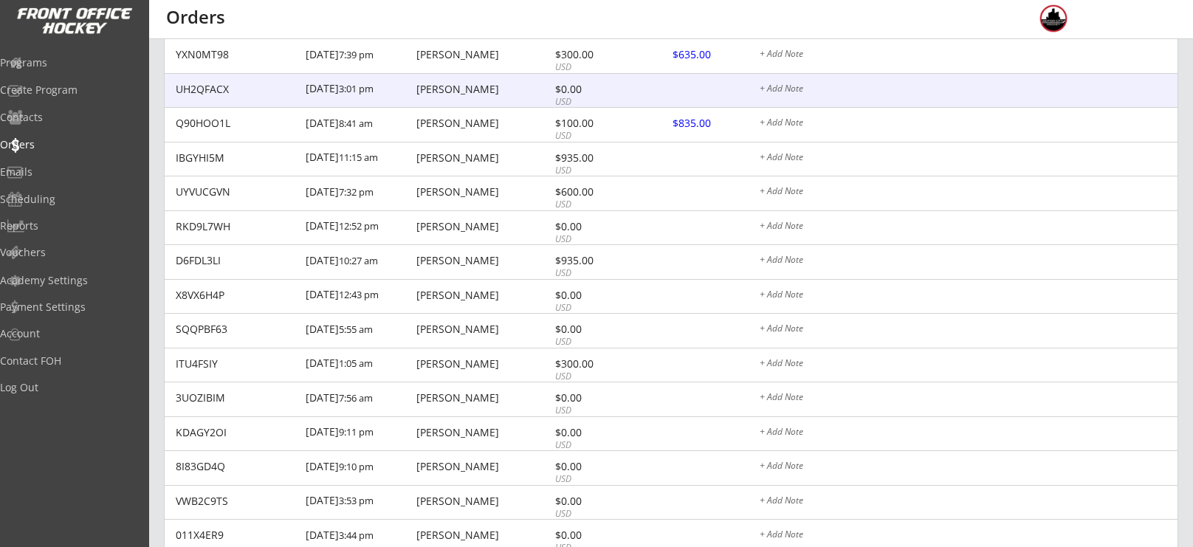
scroll to position [249, 0]
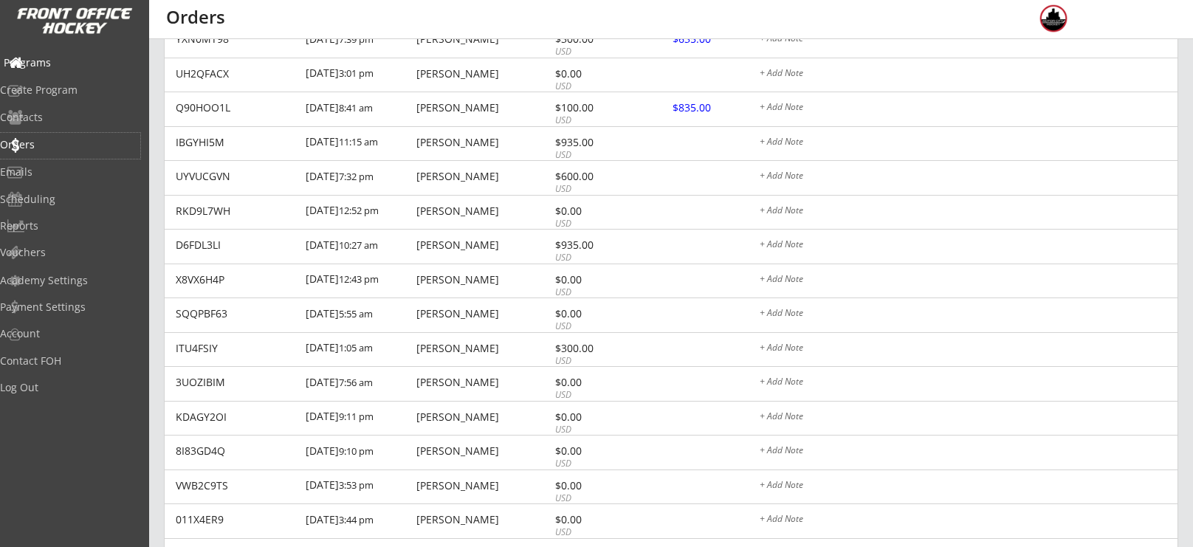
click at [65, 63] on div "Programs" at bounding box center [70, 63] width 133 height 10
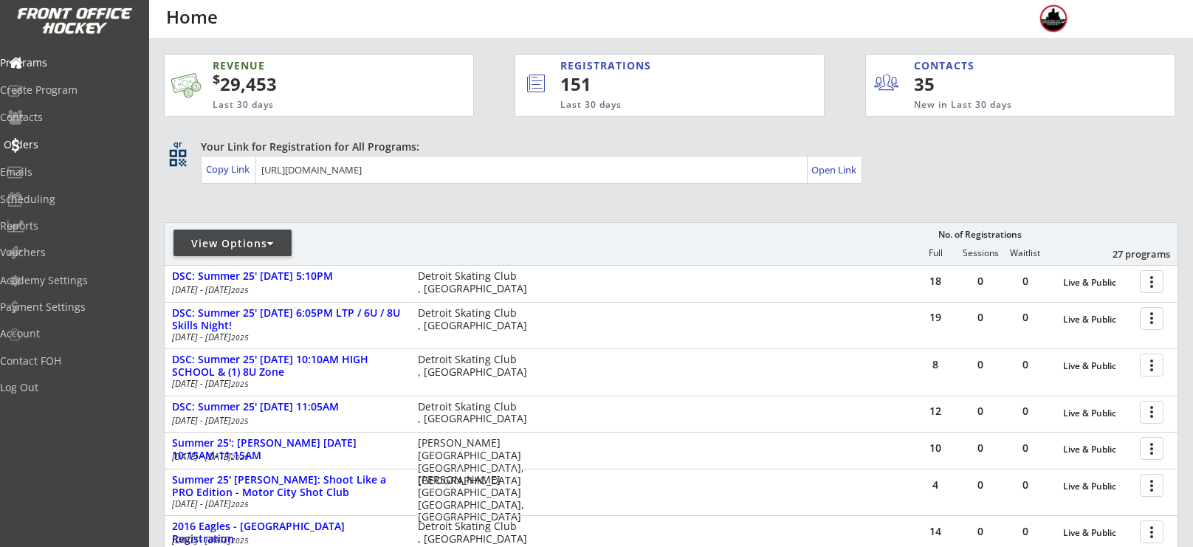
click at [59, 145] on div "Orders" at bounding box center [70, 144] width 133 height 10
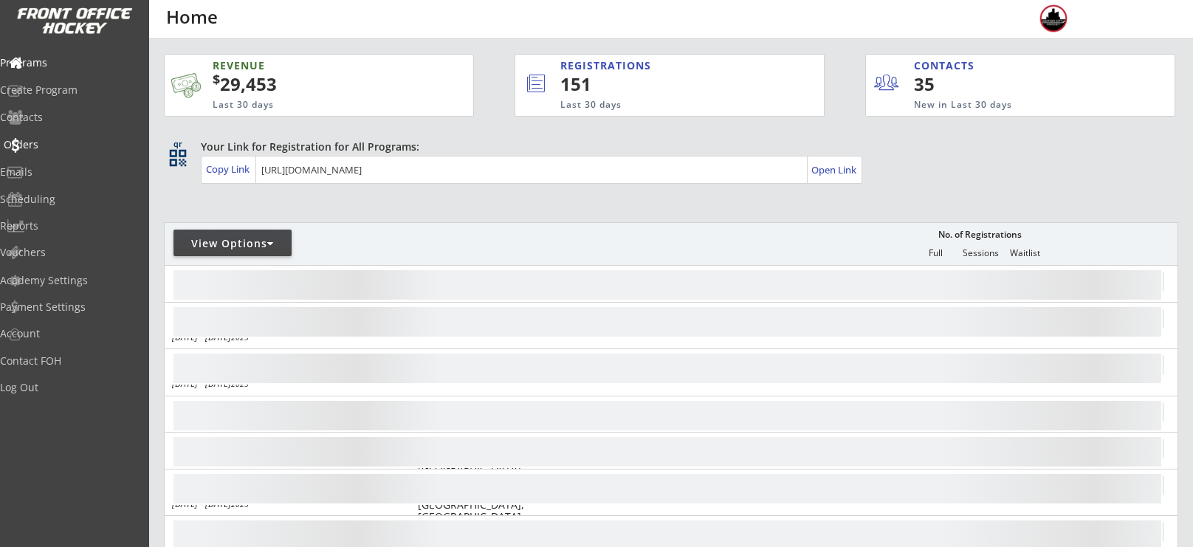
click at [41, 151] on div "Orders" at bounding box center [70, 146] width 140 height 26
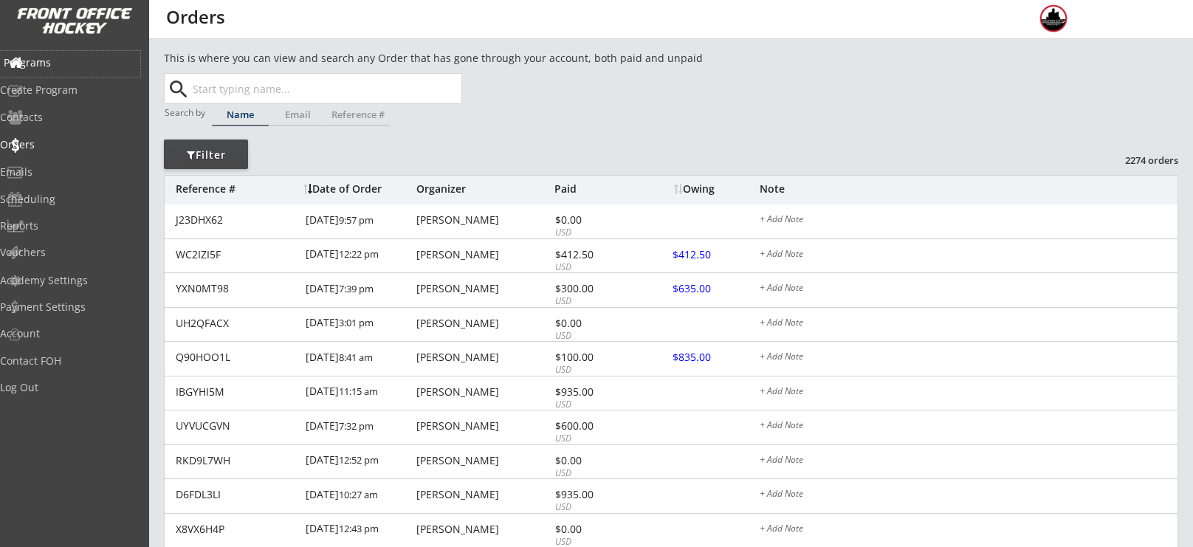
click at [85, 68] on div "Programs" at bounding box center [70, 64] width 140 height 26
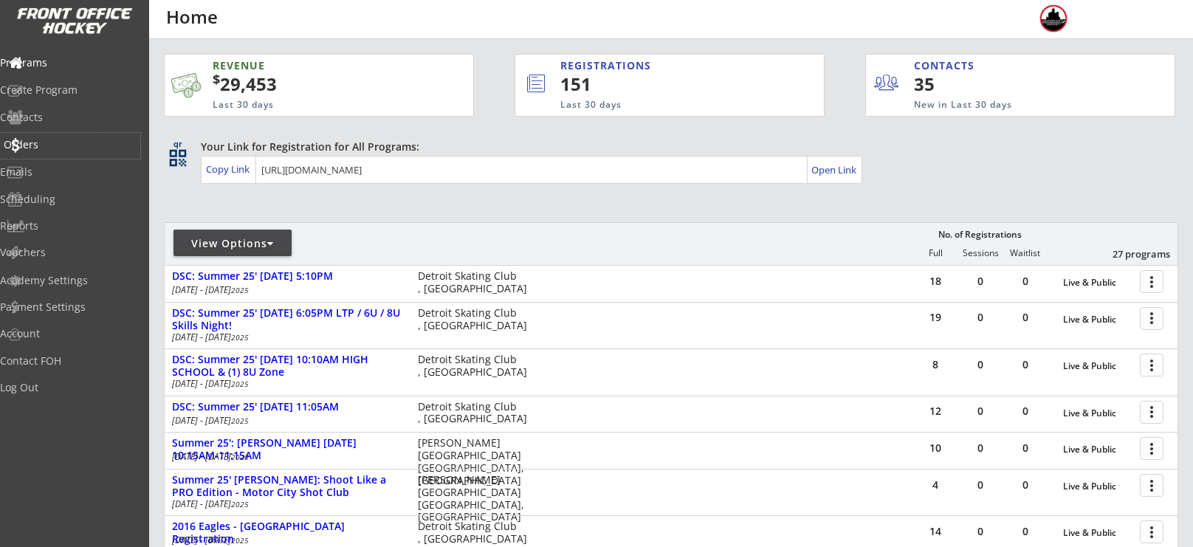
click at [71, 139] on div "Orders" at bounding box center [70, 144] width 133 height 10
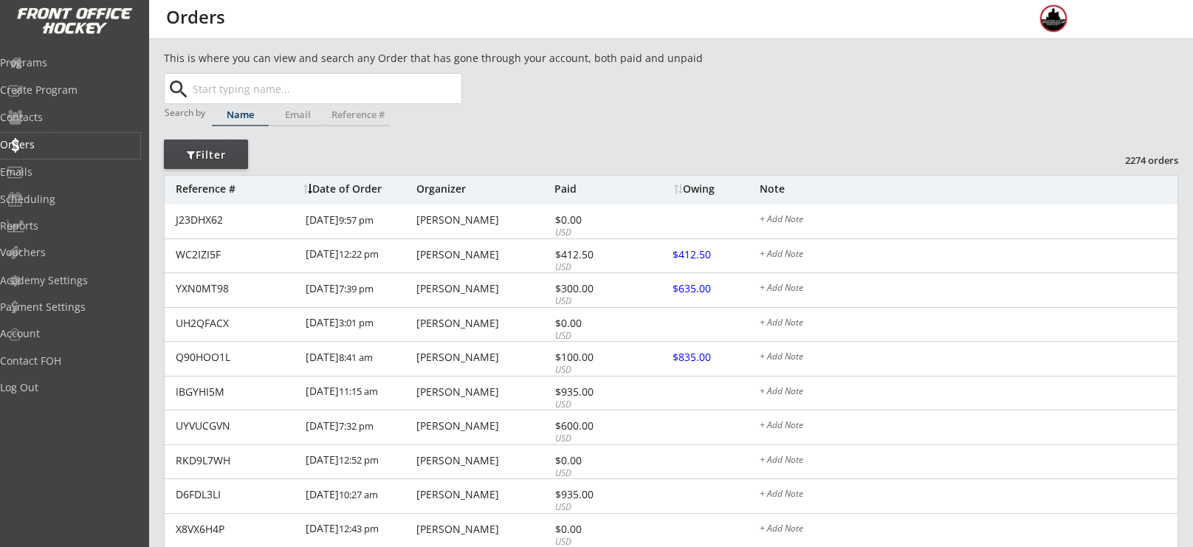
click at [230, 97] on input "text" at bounding box center [326, 89] width 272 height 30
type input "nick"
type input "nicklas Chrostowski"
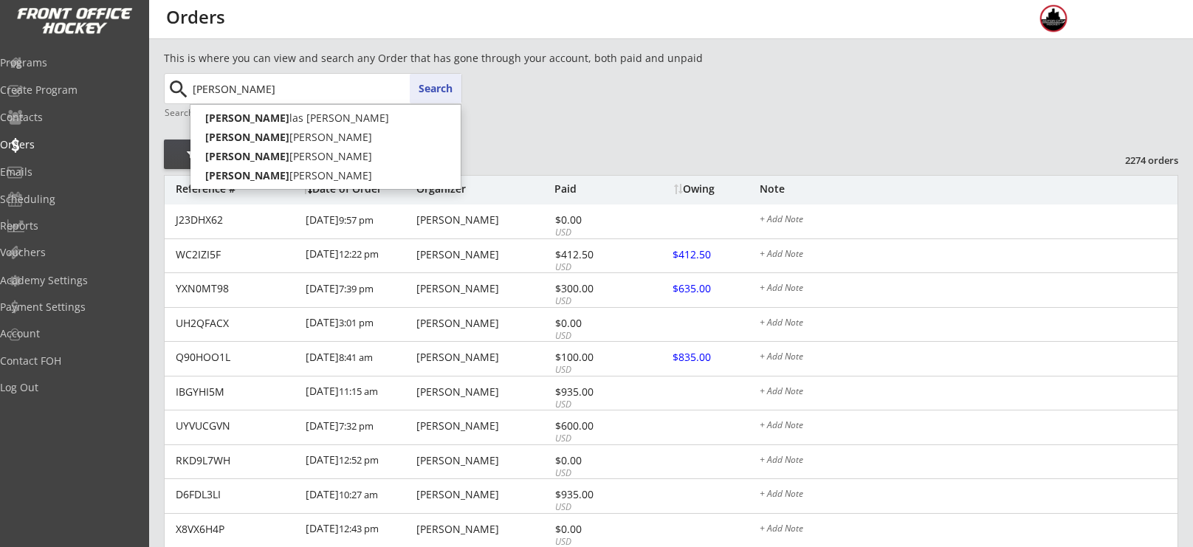
type input "nick"
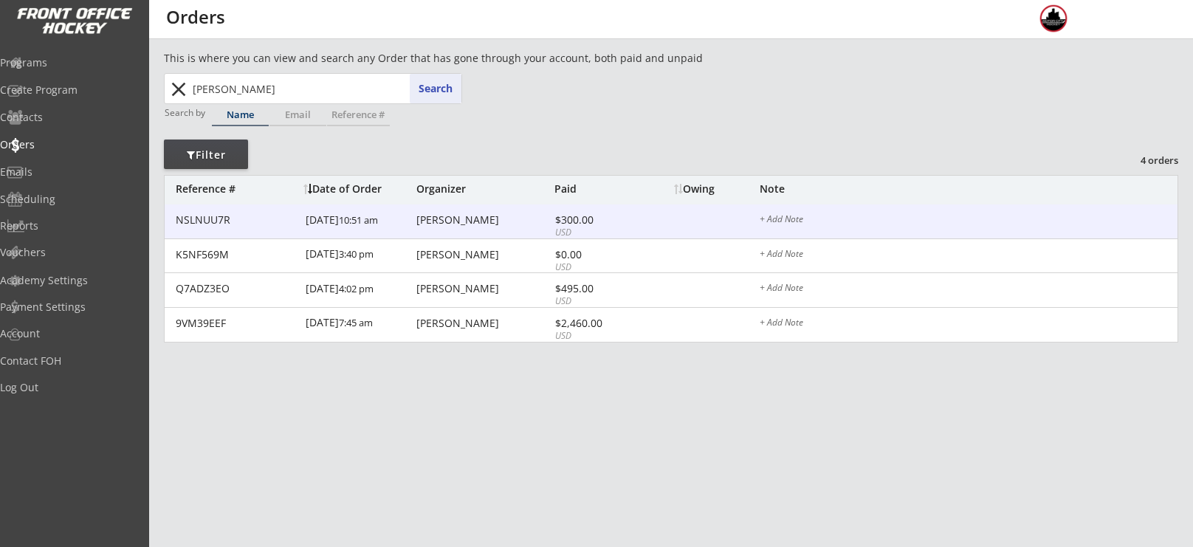
click at [450, 232] on div "NSLNUU7R 8/13/25 10:51 am Nick Suciu $300.00 USD + Add Note" at bounding box center [671, 221] width 1013 height 35
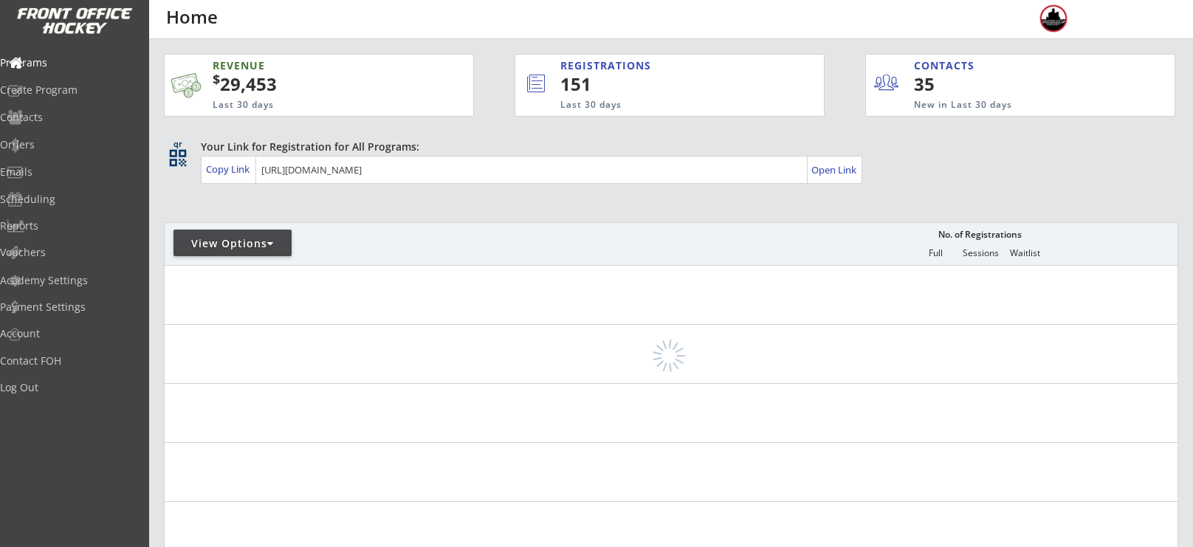
click at [62, 142] on div "Orders" at bounding box center [70, 144] width 140 height 10
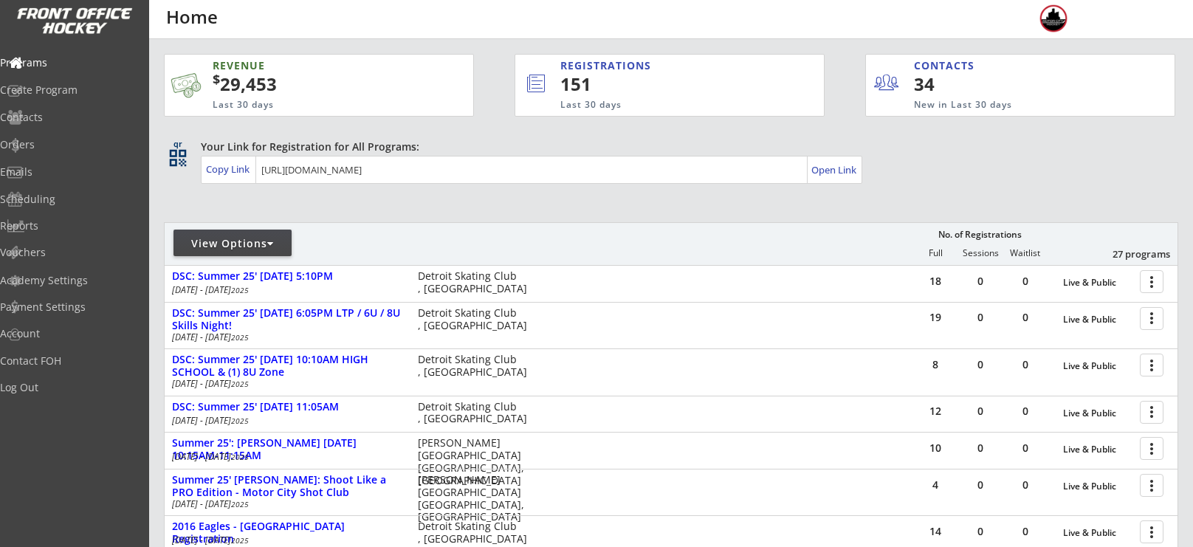
click at [208, 249] on div "View Options" at bounding box center [232, 243] width 118 height 15
select select ""Upcoming Programs""
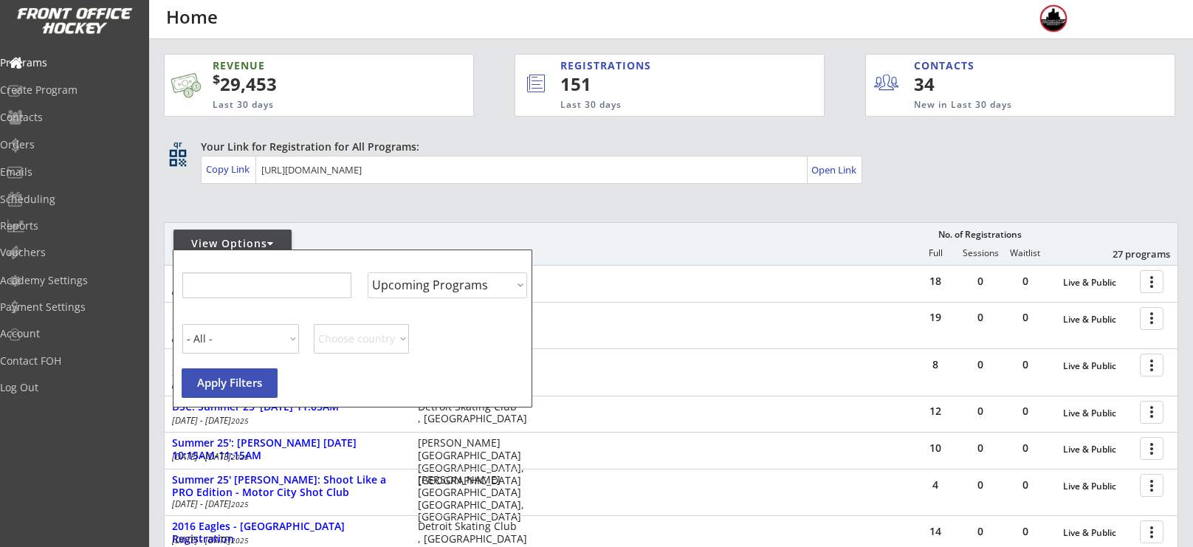
select select ""Upcoming Programs""
click at [283, 279] on input "input" at bounding box center [266, 285] width 169 height 26
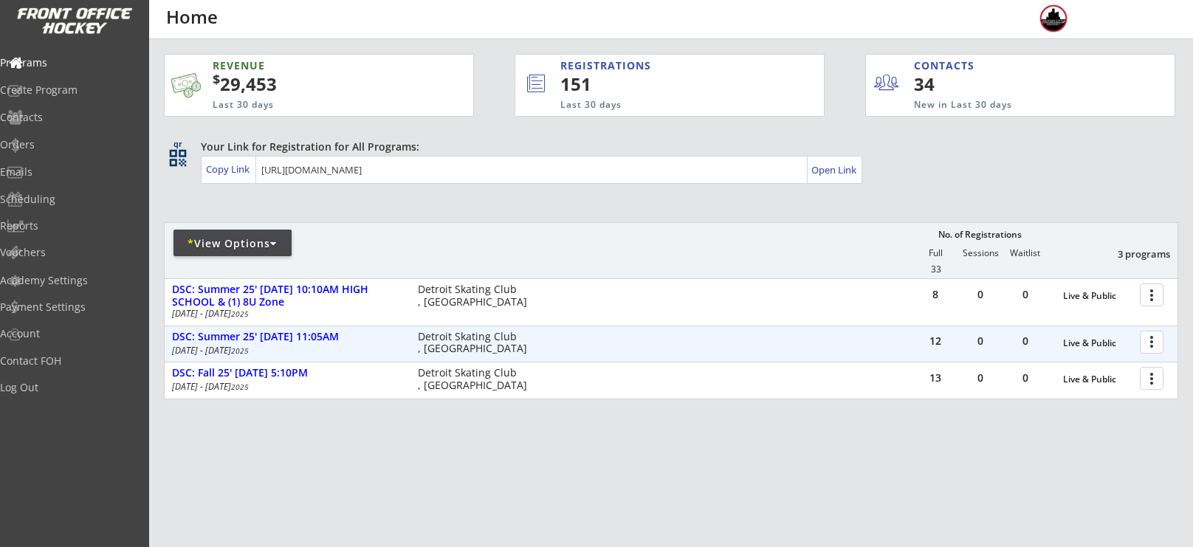
click at [1153, 351] on div at bounding box center [1154, 341] width 26 height 26
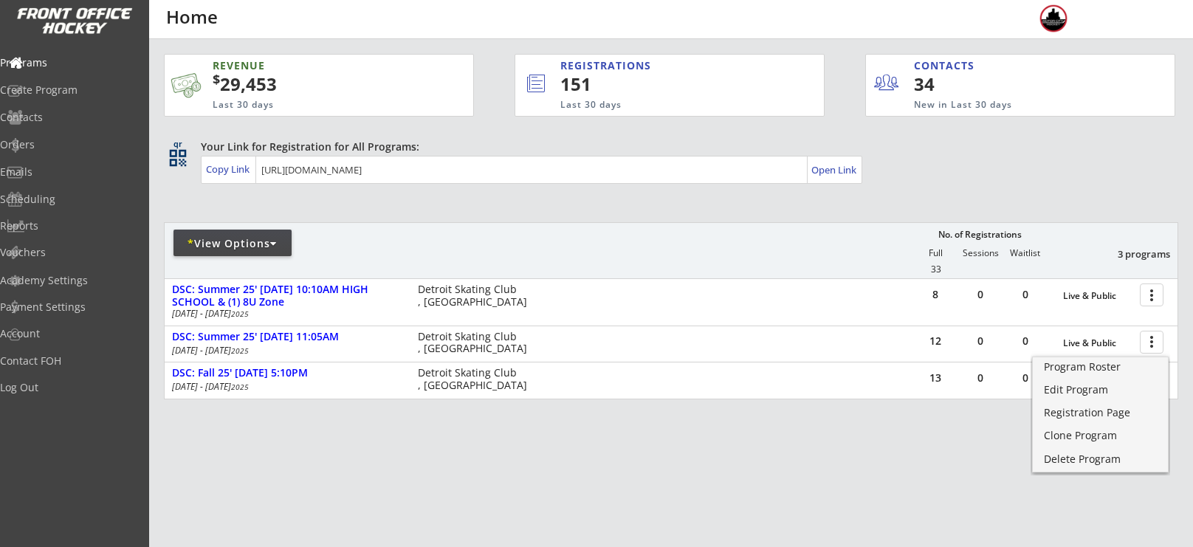
click at [997, 457] on div "REVENUE $ 29,453 Last 30 days REGISTRATIONS 151 Last 30 days CONTACTS 34 New in…" at bounding box center [671, 296] width 1014 height 514
click at [230, 246] on div "* View Options" at bounding box center [232, 243] width 118 height 15
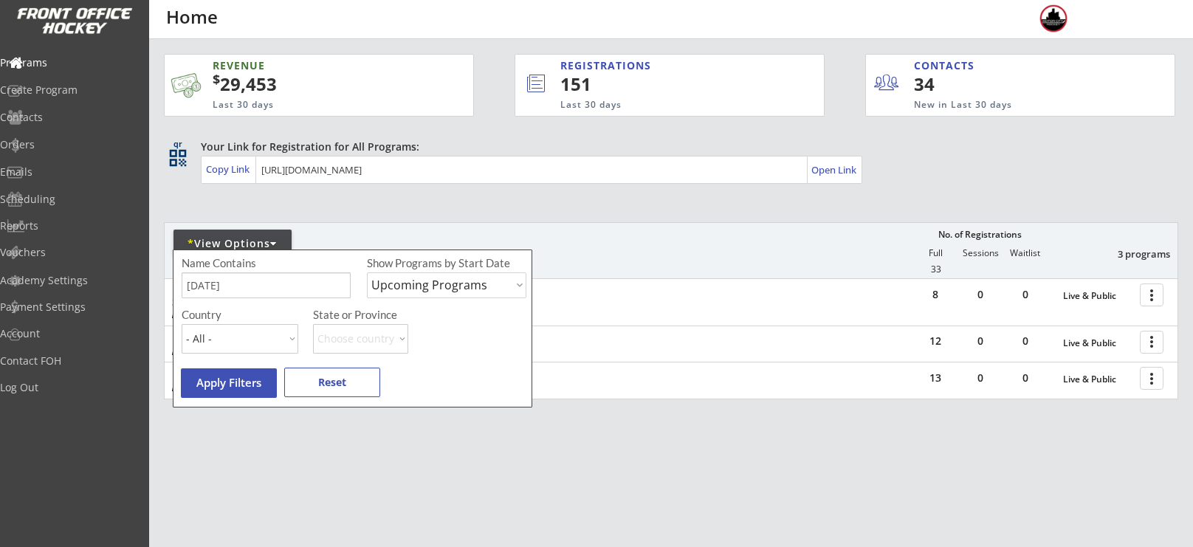
click at [276, 286] on input "input" at bounding box center [266, 285] width 169 height 26
type input "t"
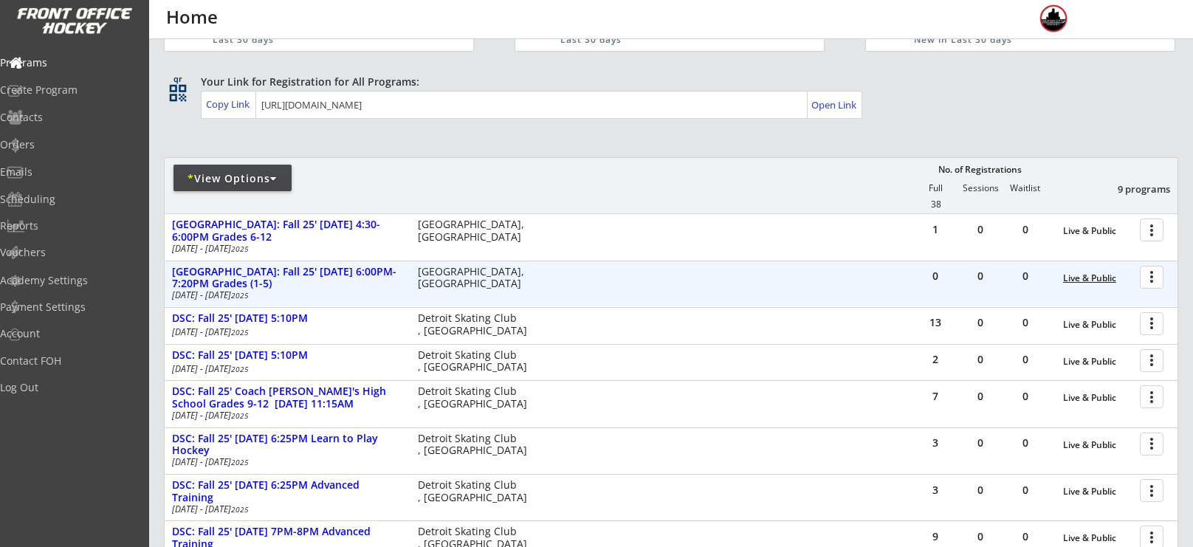
scroll to position [66, 0]
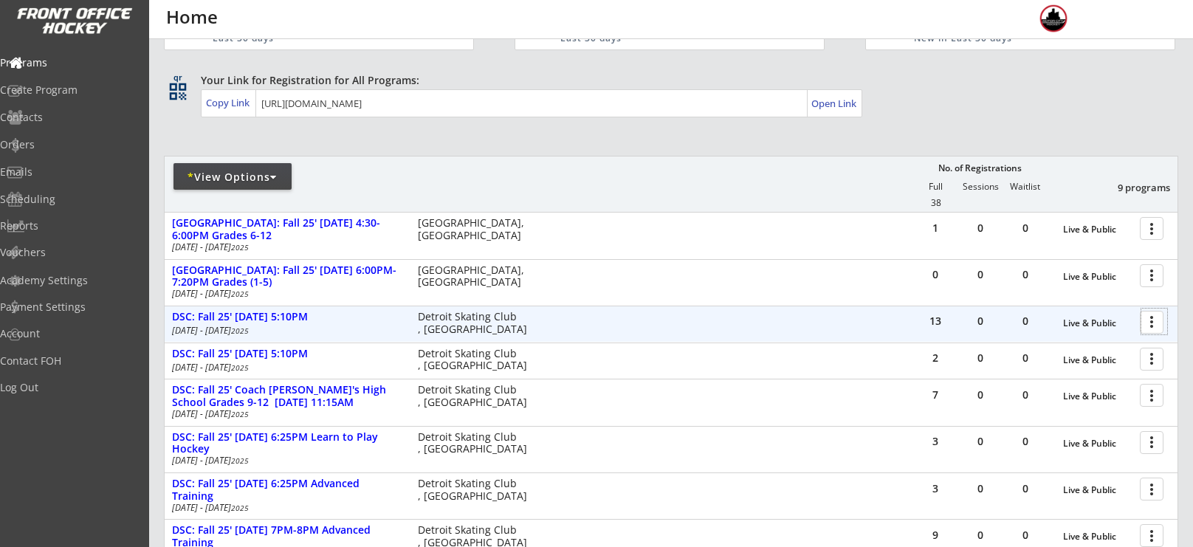
click at [1151, 320] on div at bounding box center [1154, 321] width 26 height 26
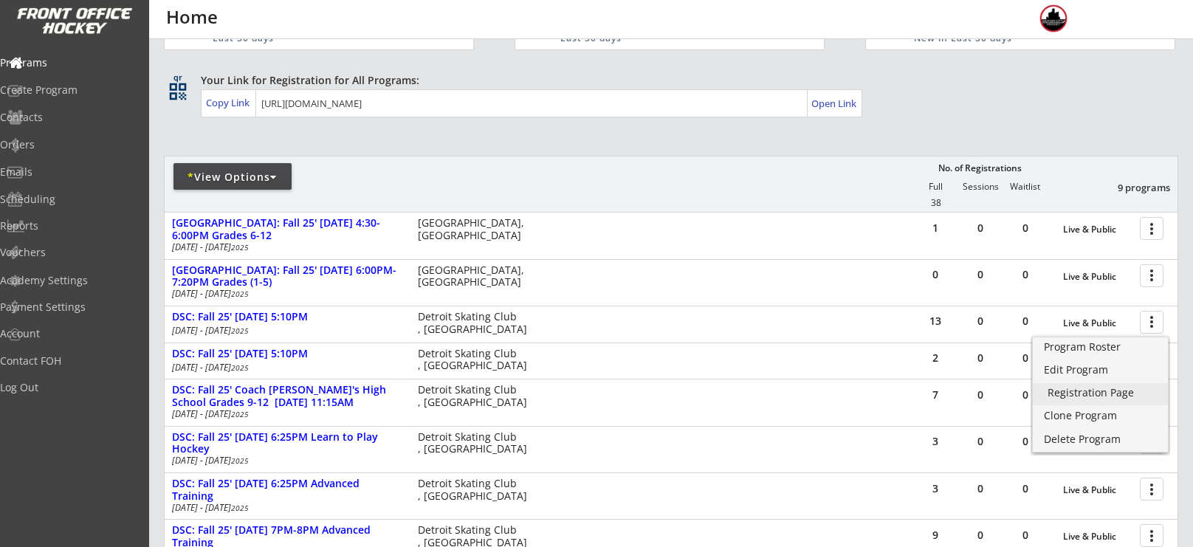
click at [1080, 396] on div "Registration Page" at bounding box center [1100, 392] width 106 height 10
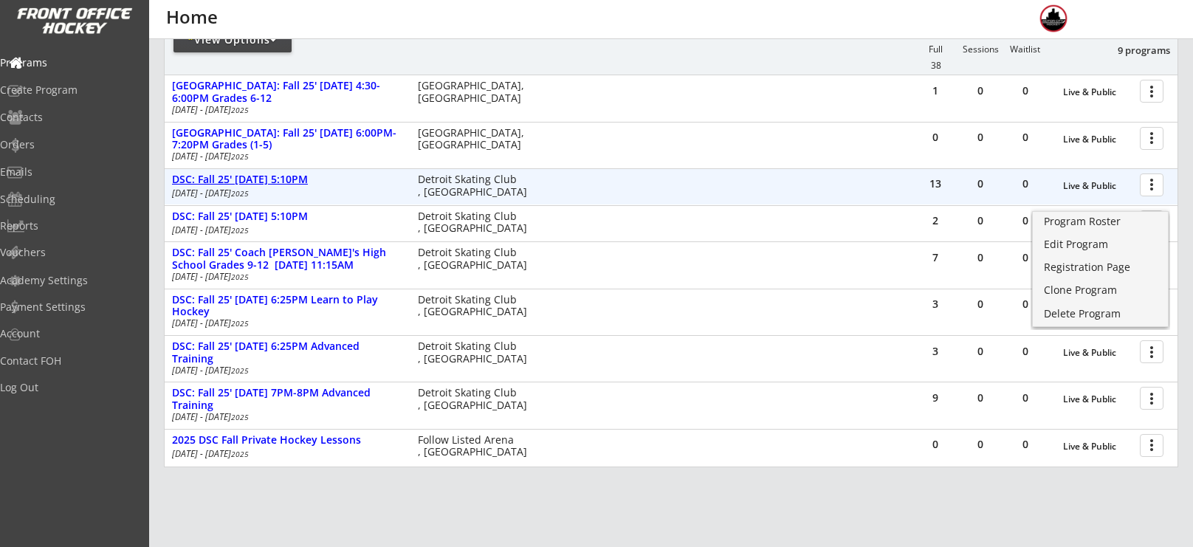
scroll to position [180, 0]
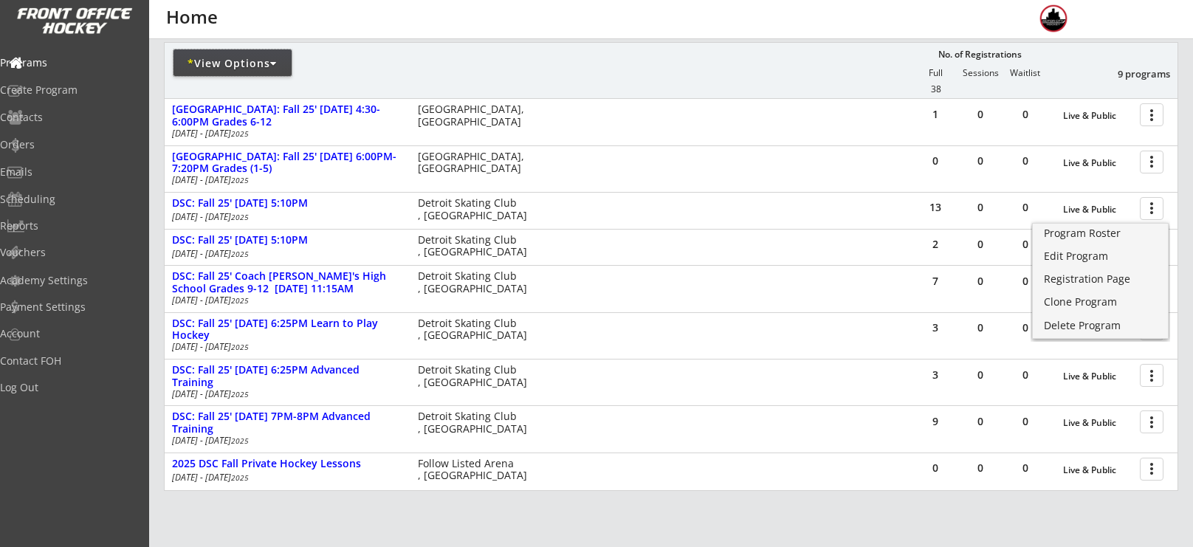
click at [241, 69] on div "* View Options" at bounding box center [232, 63] width 118 height 15
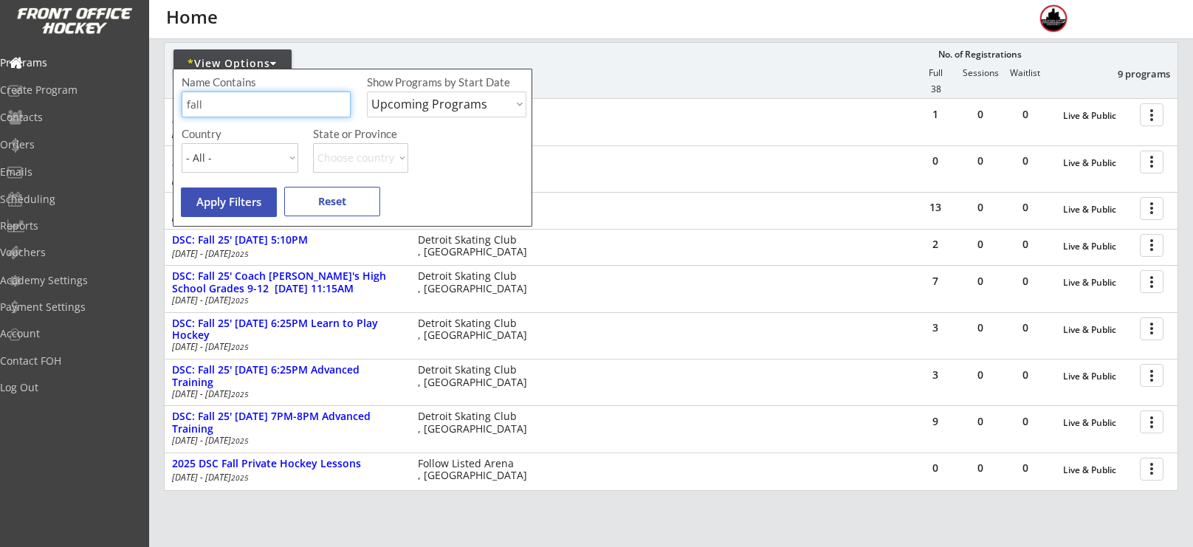
click at [248, 93] on input "input" at bounding box center [266, 105] width 169 height 26
type input "friday"
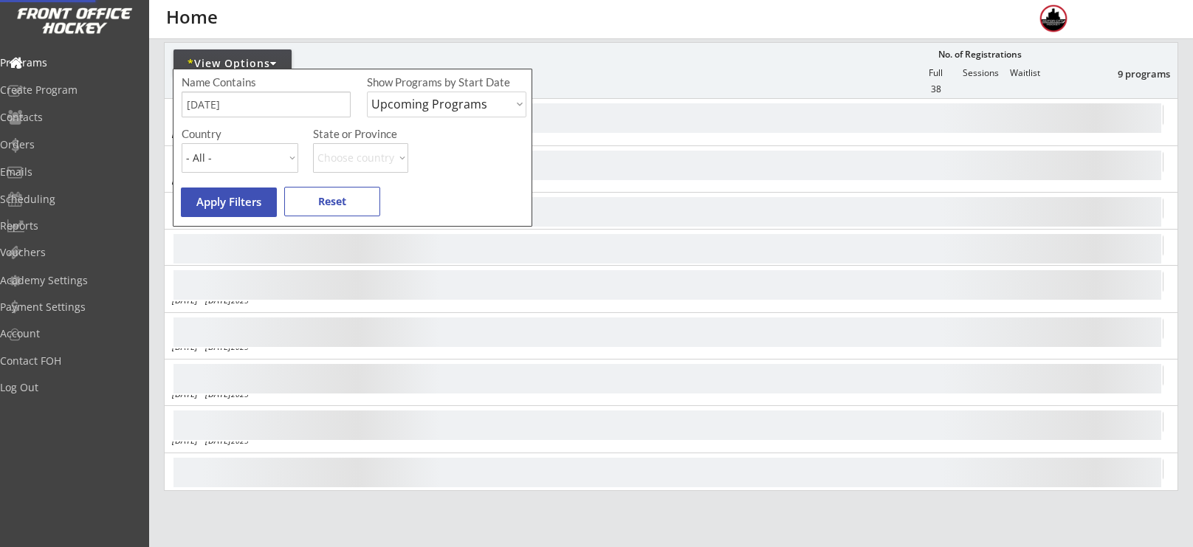
scroll to position [12, 0]
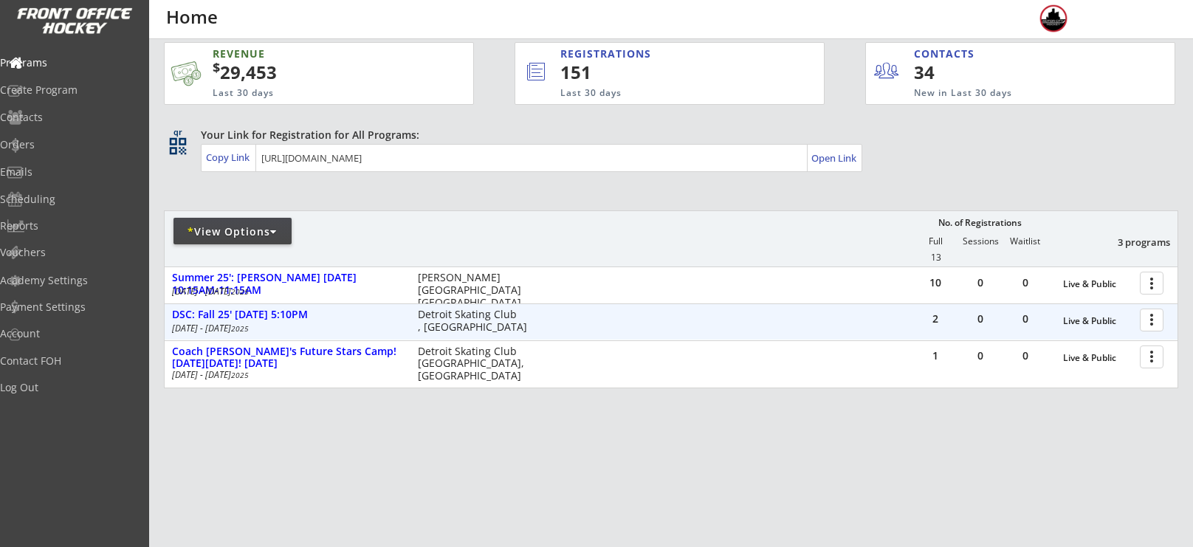
click at [1148, 312] on div at bounding box center [1154, 319] width 26 height 26
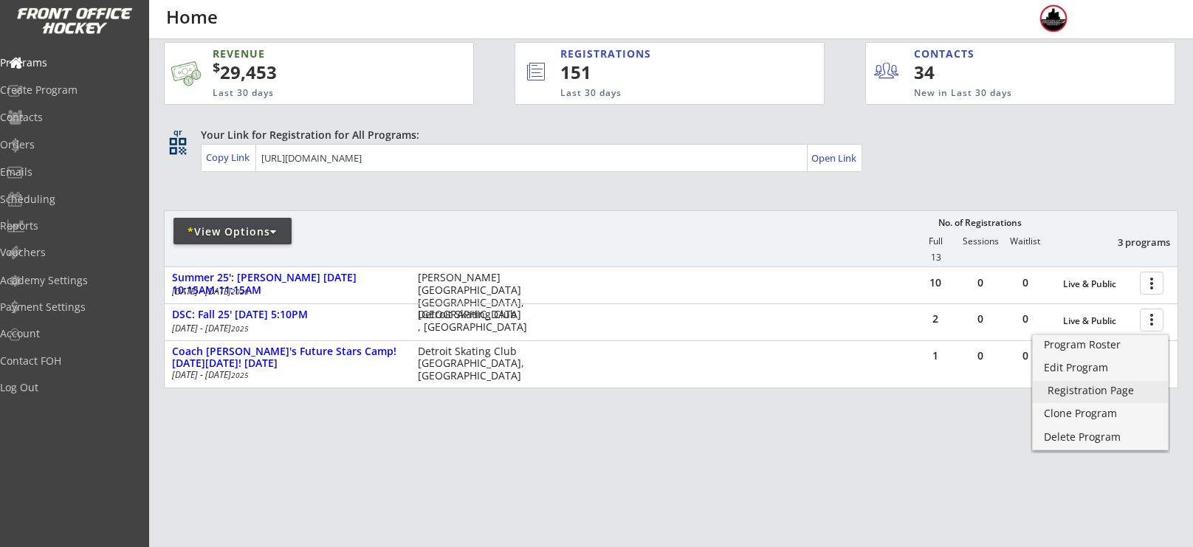
click at [1084, 394] on div "Registration Page" at bounding box center [1100, 390] width 106 height 10
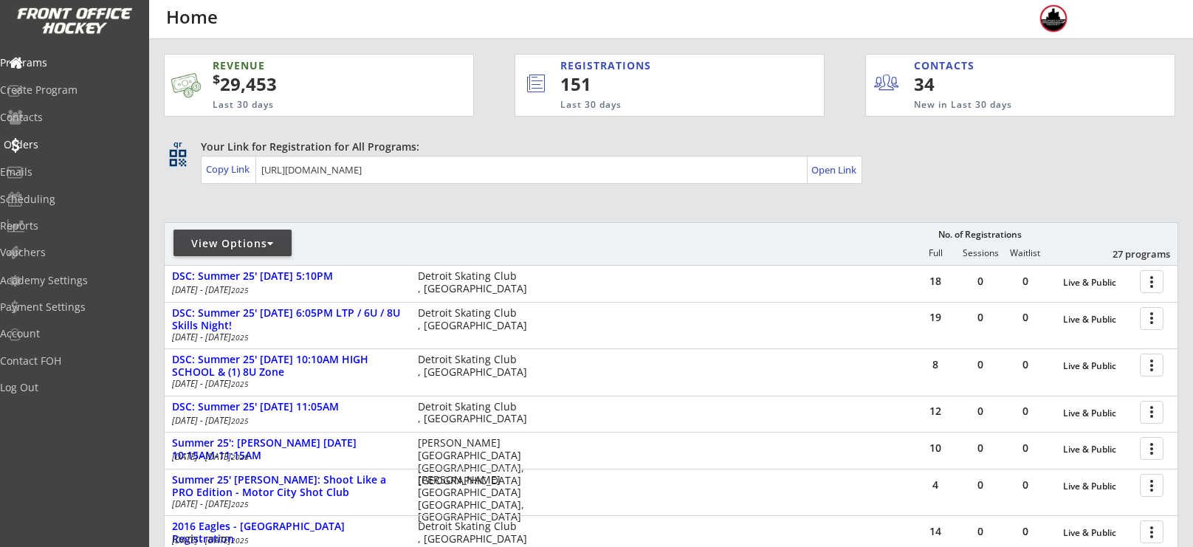
click at [38, 141] on div "Orders" at bounding box center [70, 144] width 133 height 10
